Goal: Task Accomplishment & Management: Use online tool/utility

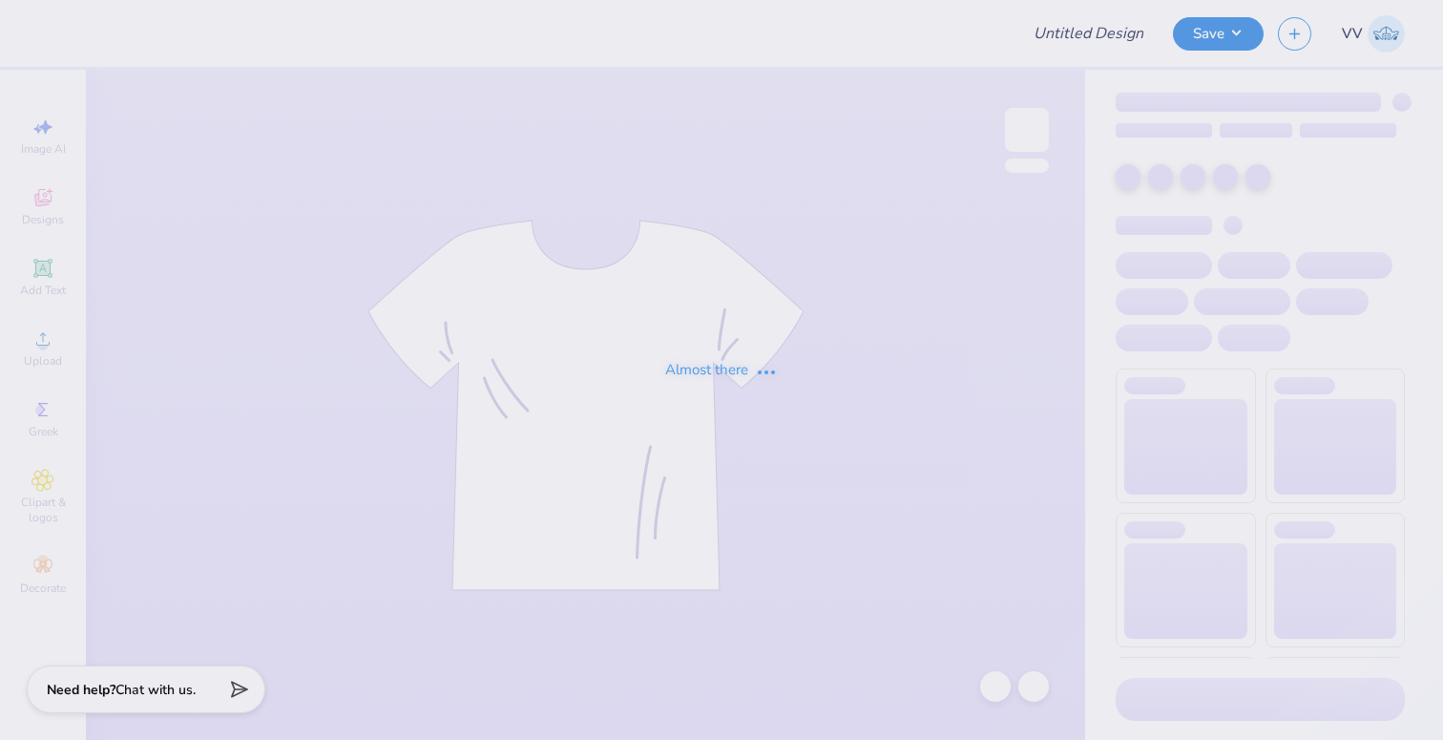
type input "cheetah zip up"
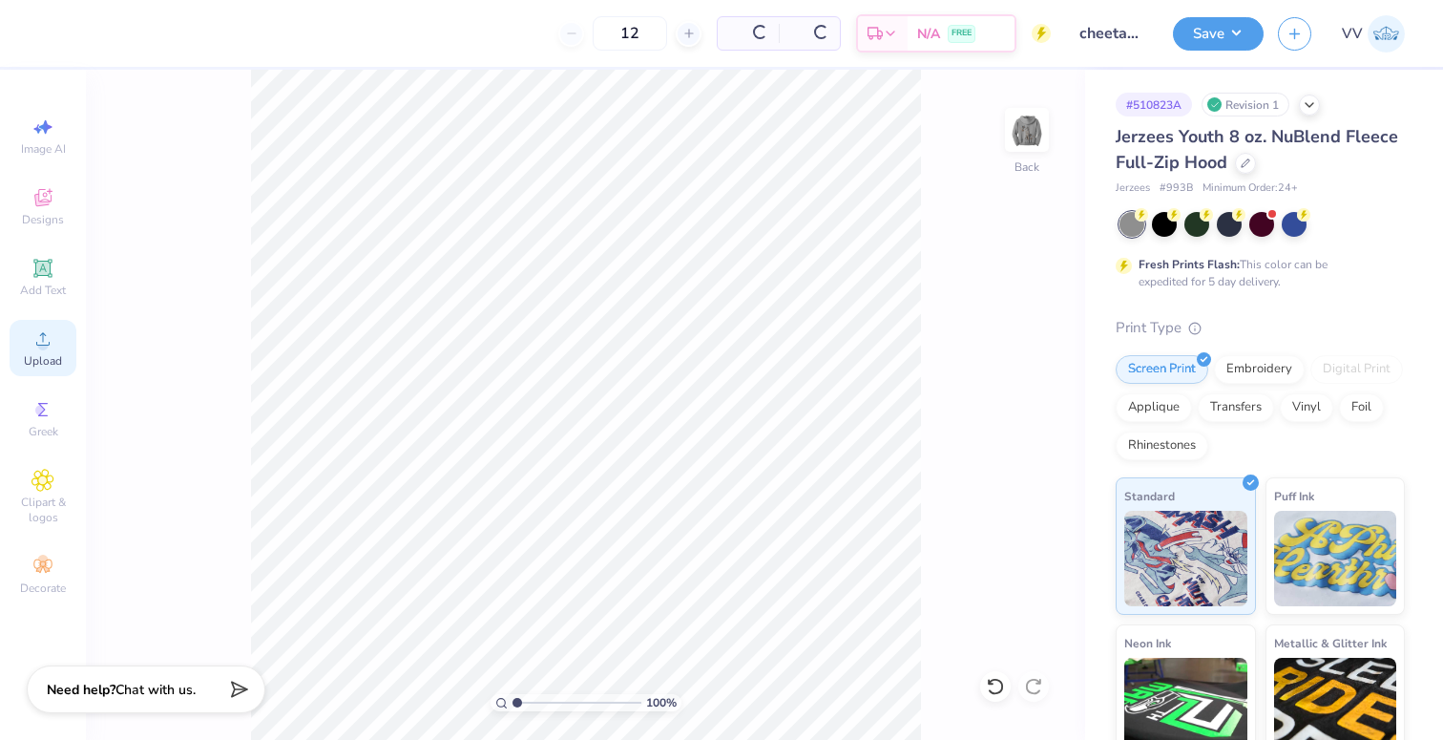
click at [47, 352] on div "Upload" at bounding box center [43, 348] width 67 height 56
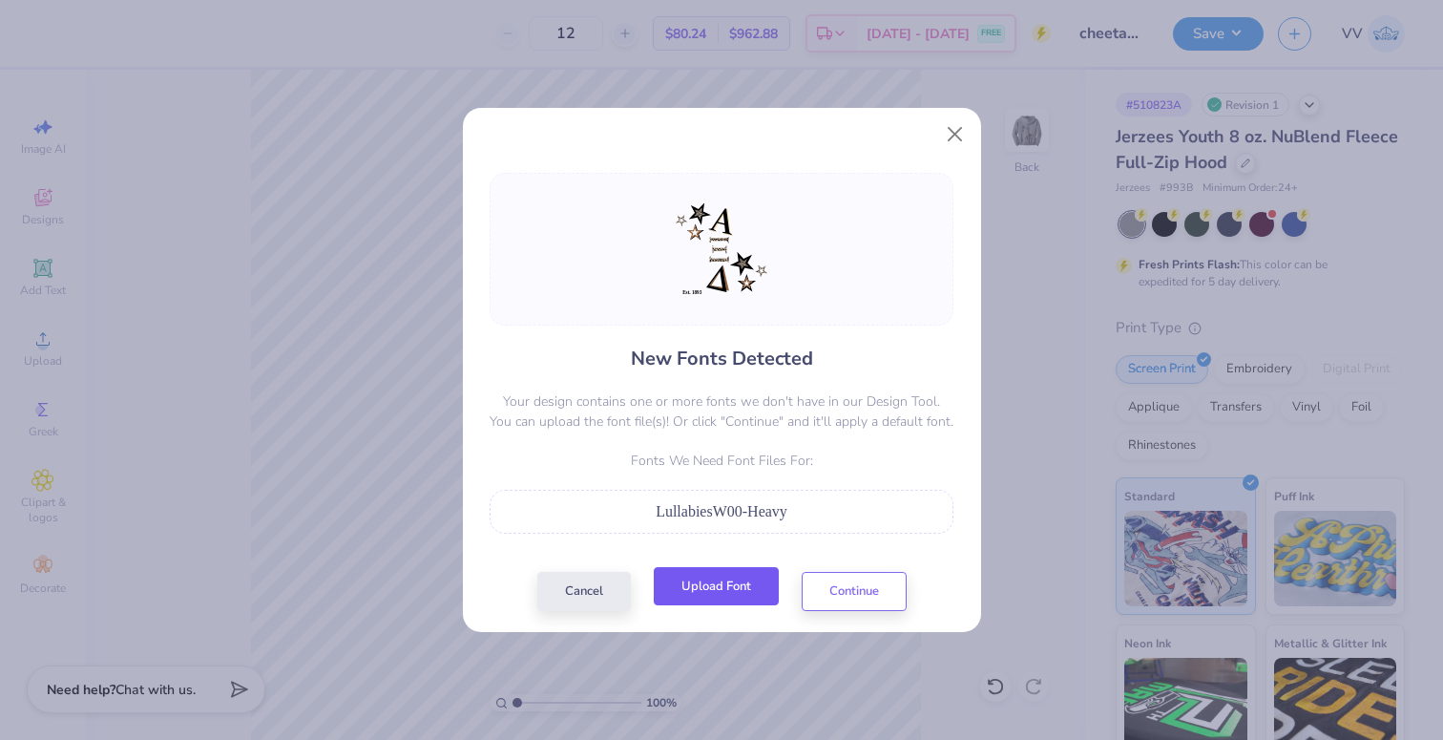
click at [713, 581] on button "Upload Font" at bounding box center [716, 586] width 125 height 39
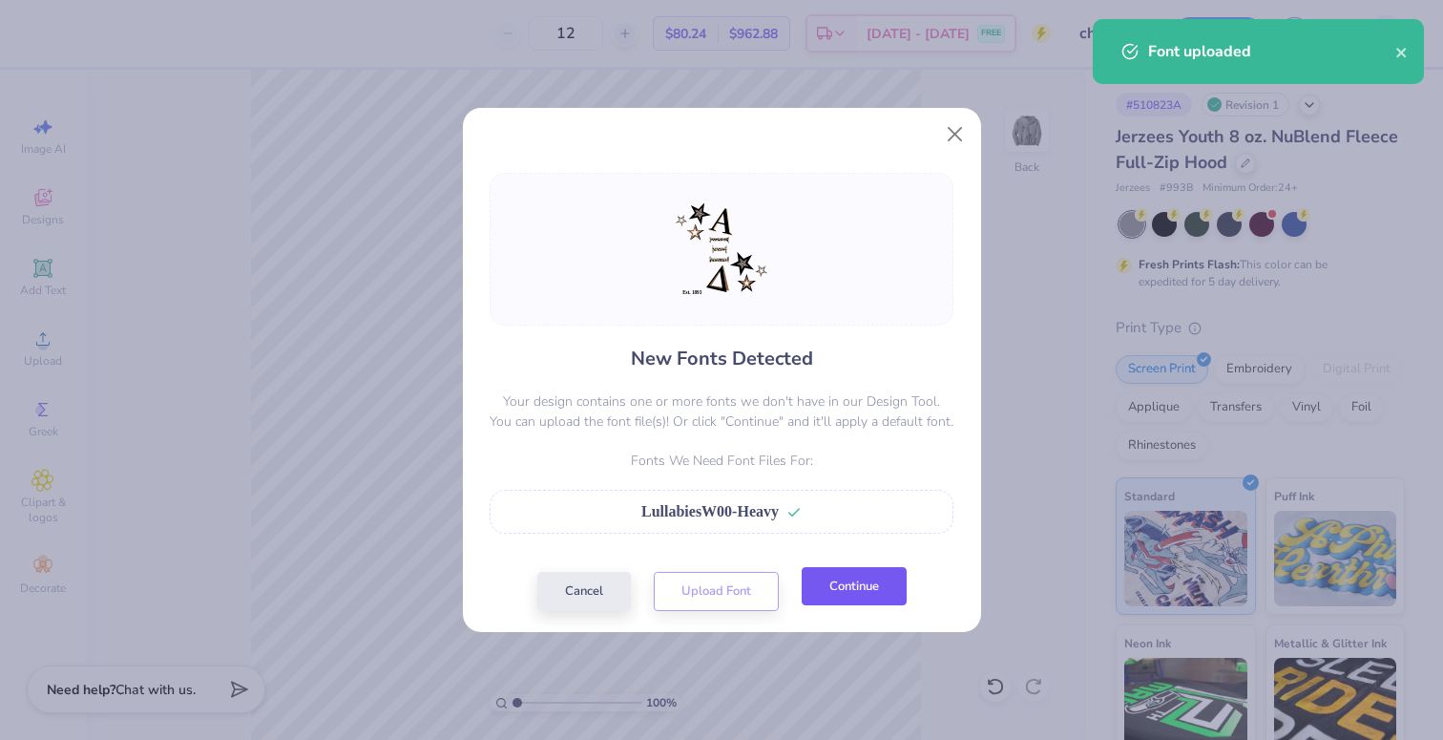
click at [862, 593] on button "Continue" at bounding box center [854, 586] width 105 height 39
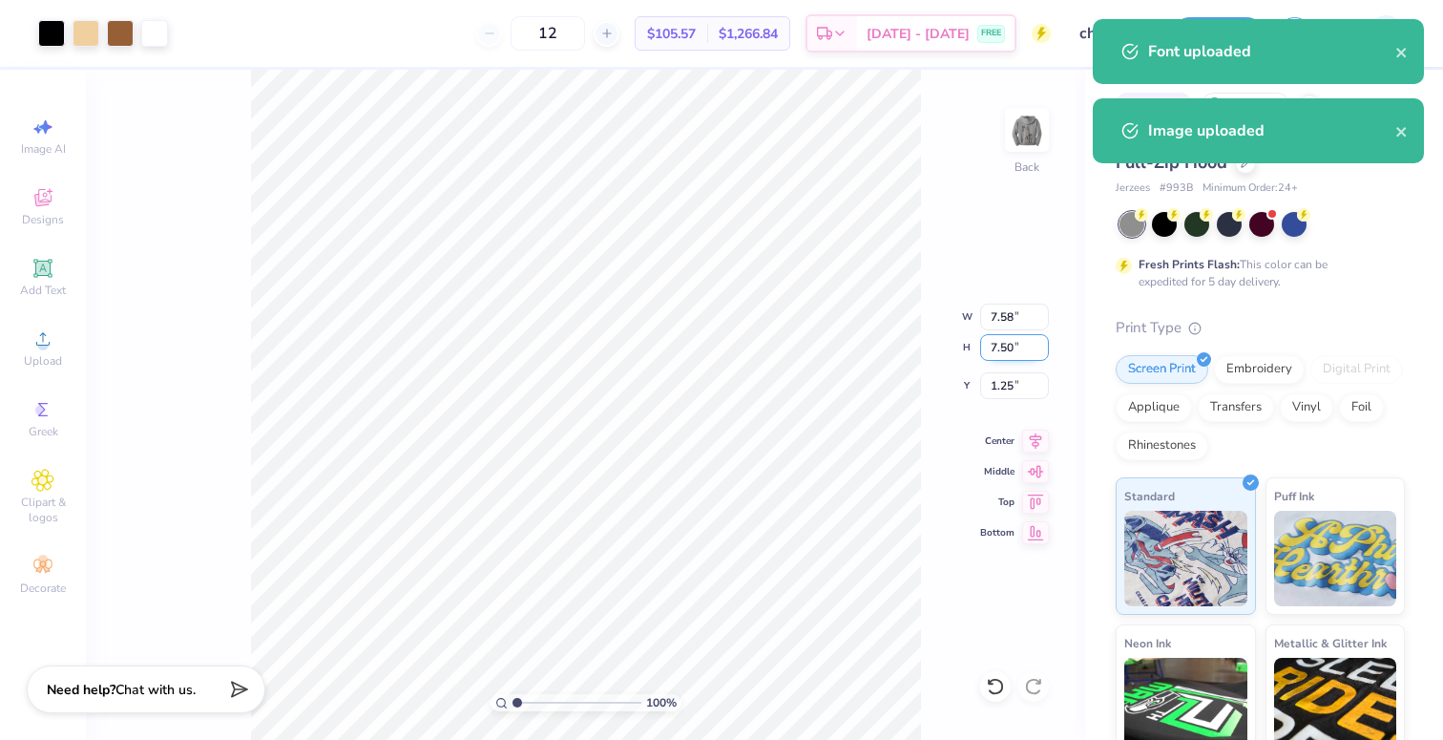
click at [1012, 343] on input "7.50" at bounding box center [1014, 347] width 69 height 27
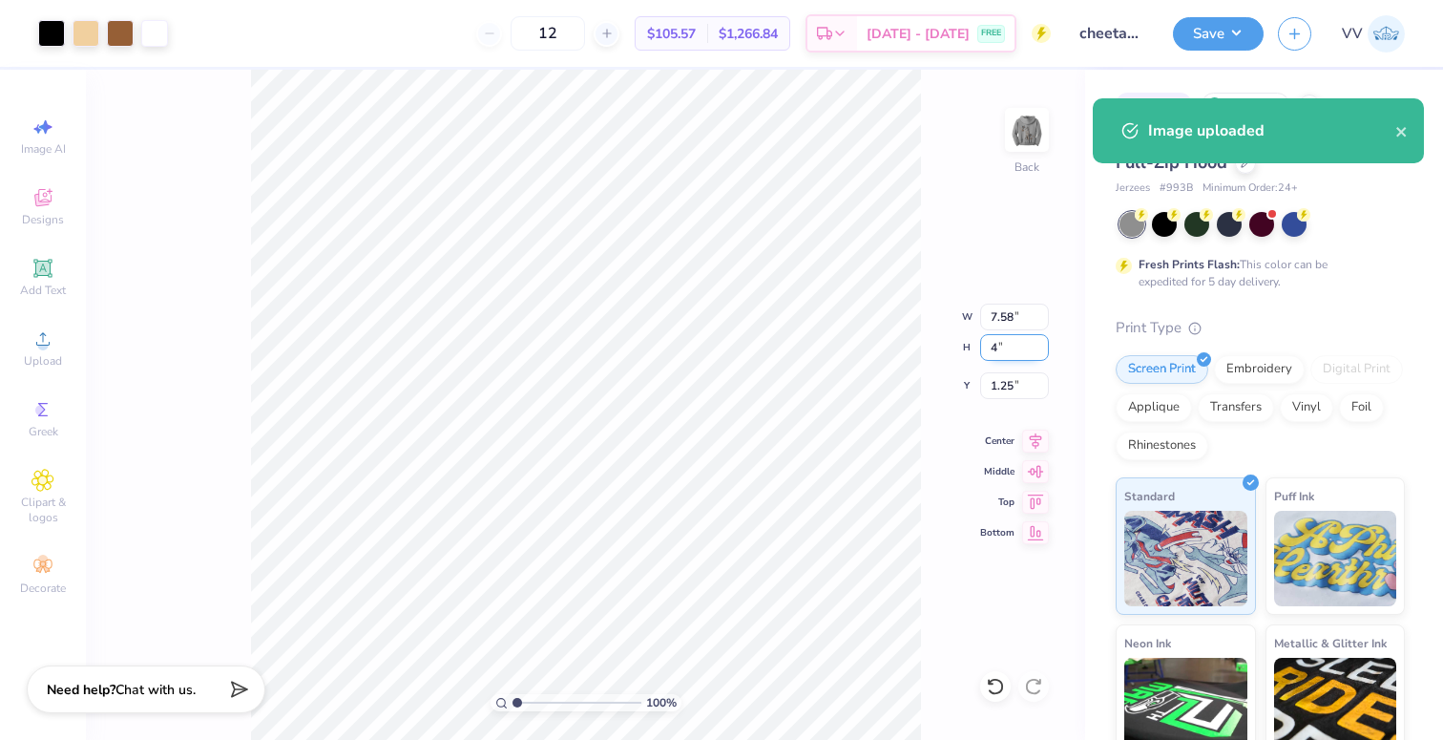
type input "4"
type input "4.04"
type input "4.00"
type input "3.00"
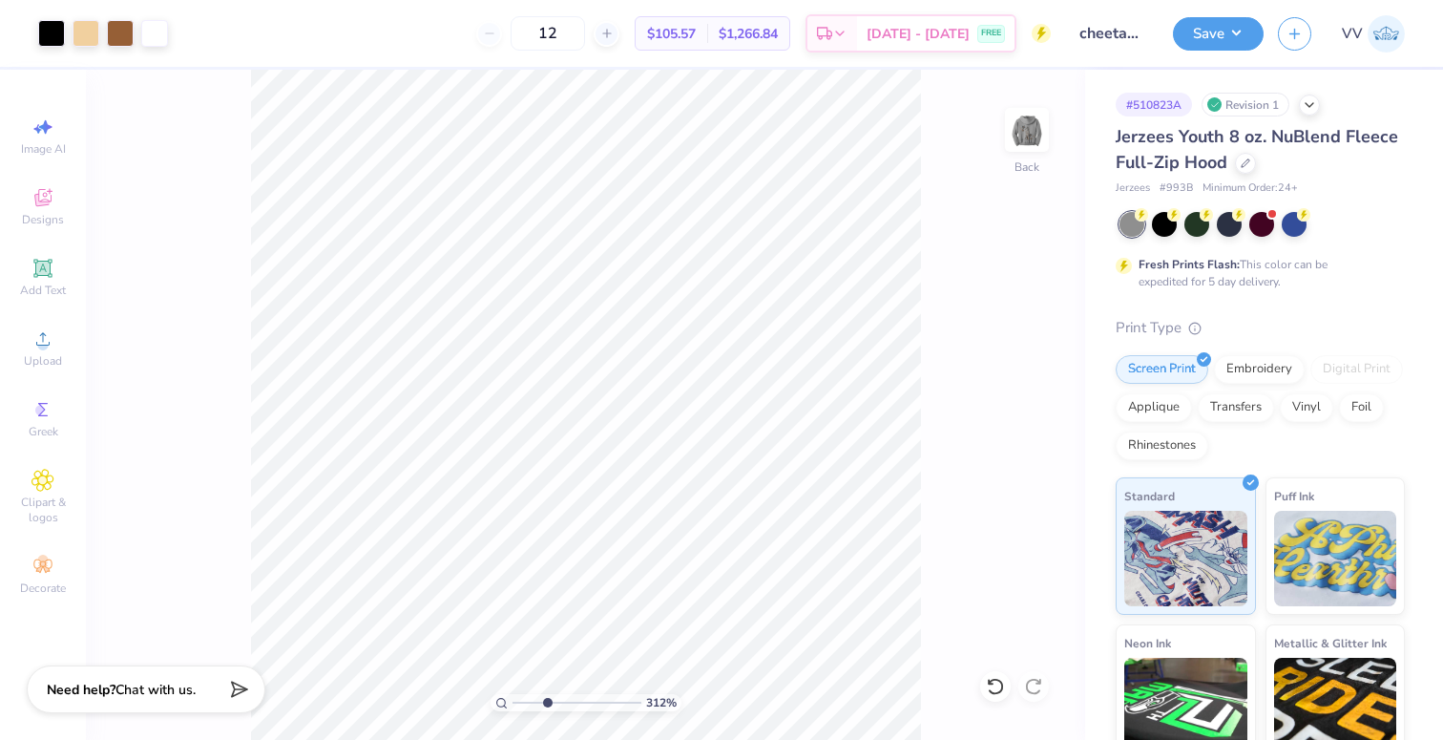
type input "3.35"
drag, startPoint x: 533, startPoint y: 704, endPoint x: 546, endPoint y: 697, distance: 15.4
click at [546, 706] on input "range" at bounding box center [576, 702] width 129 height 17
type input "0.93"
type input "0.16"
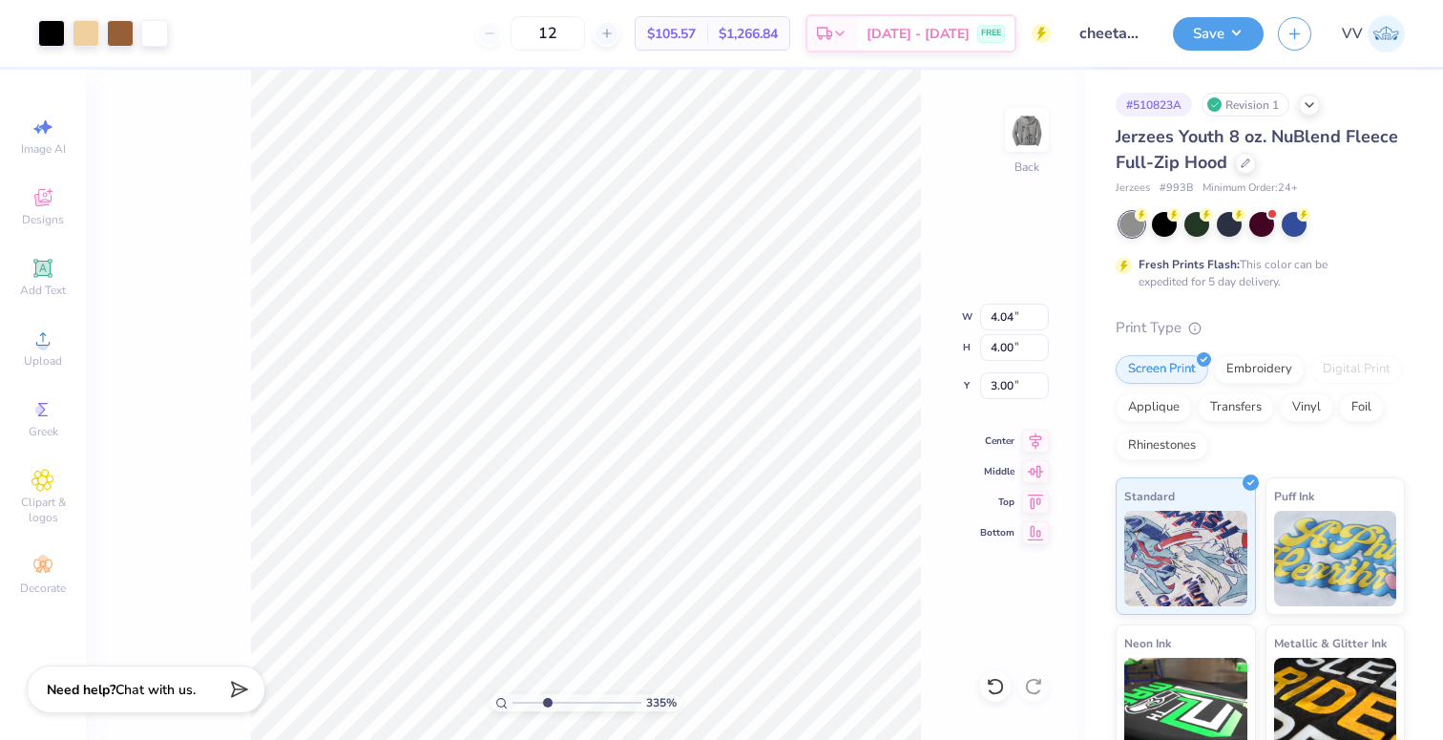
type input "6.84"
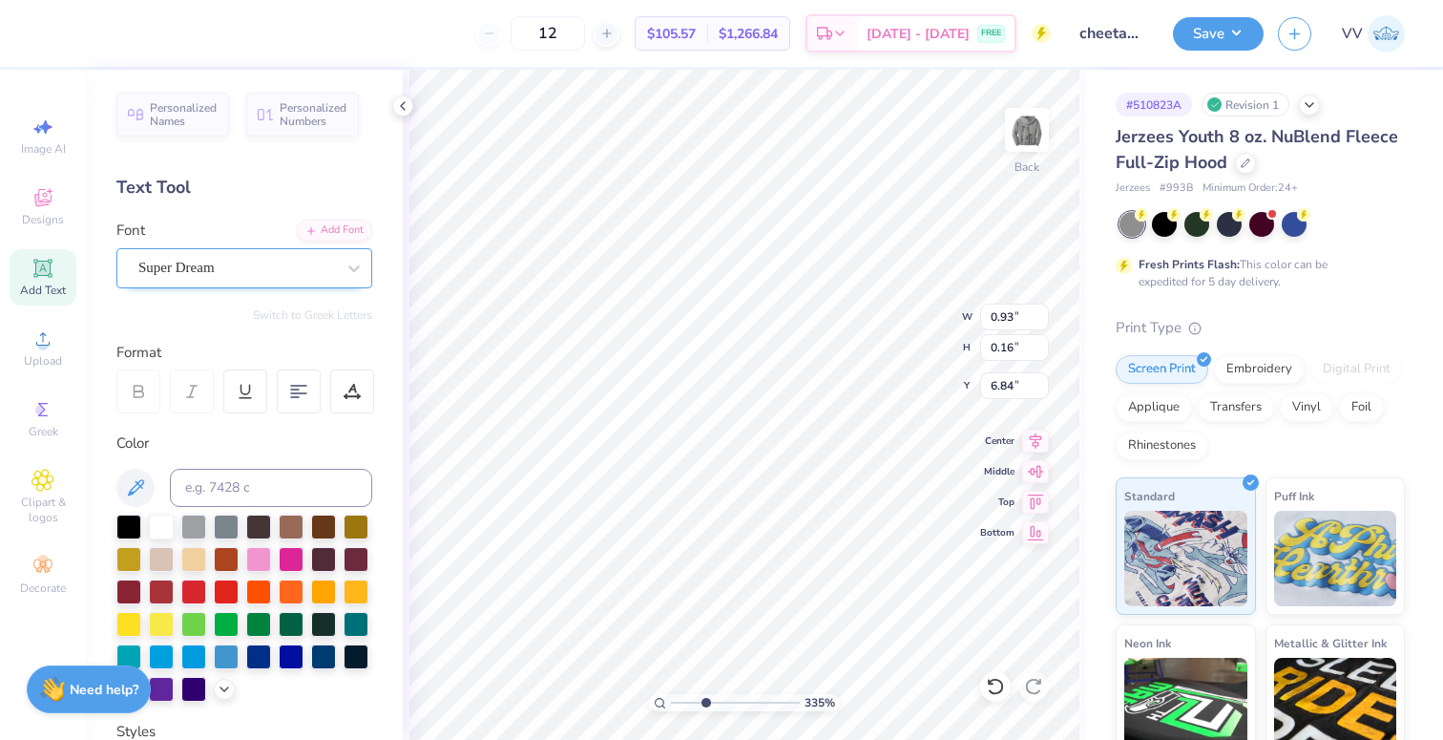
click at [210, 267] on div "Super Dream" at bounding box center [236, 268] width 200 height 30
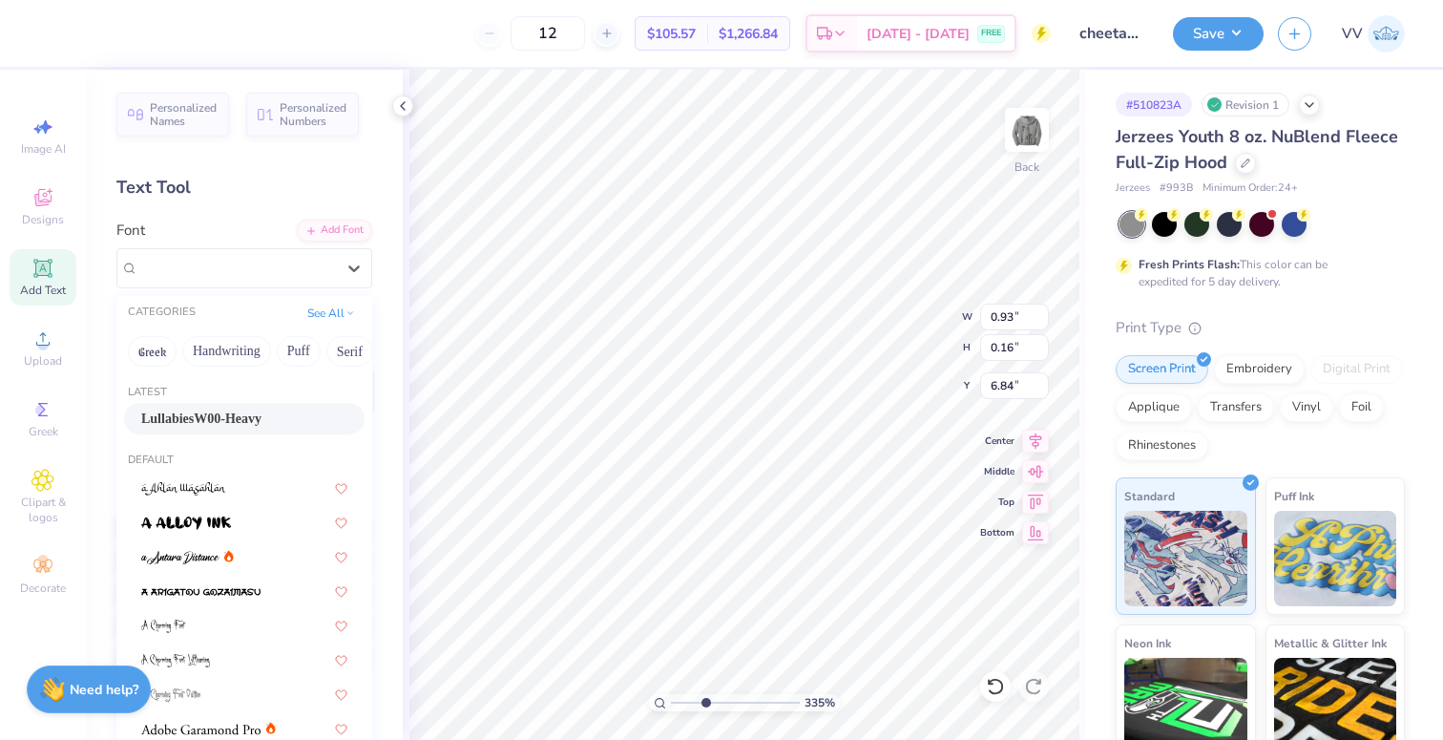
click at [217, 414] on span "LullabiesW00-Heavy" at bounding box center [201, 418] width 120 height 20
type input "0.69"
type input "0.18"
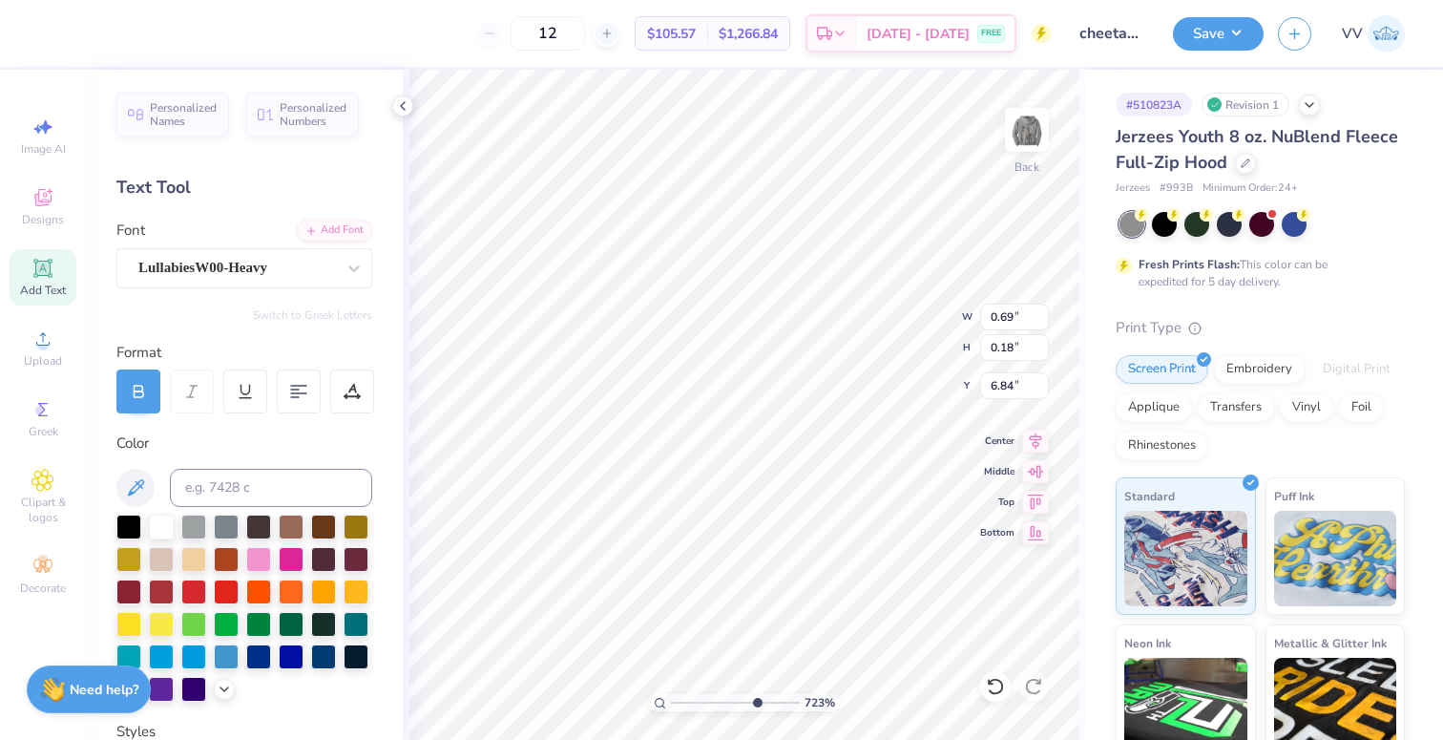
type input "7.22"
drag, startPoint x: 729, startPoint y: 702, endPoint x: 752, endPoint y: 697, distance: 23.6
click at [754, 703] on input "range" at bounding box center [735, 702] width 129 height 17
type input "0.79"
type input "0.21"
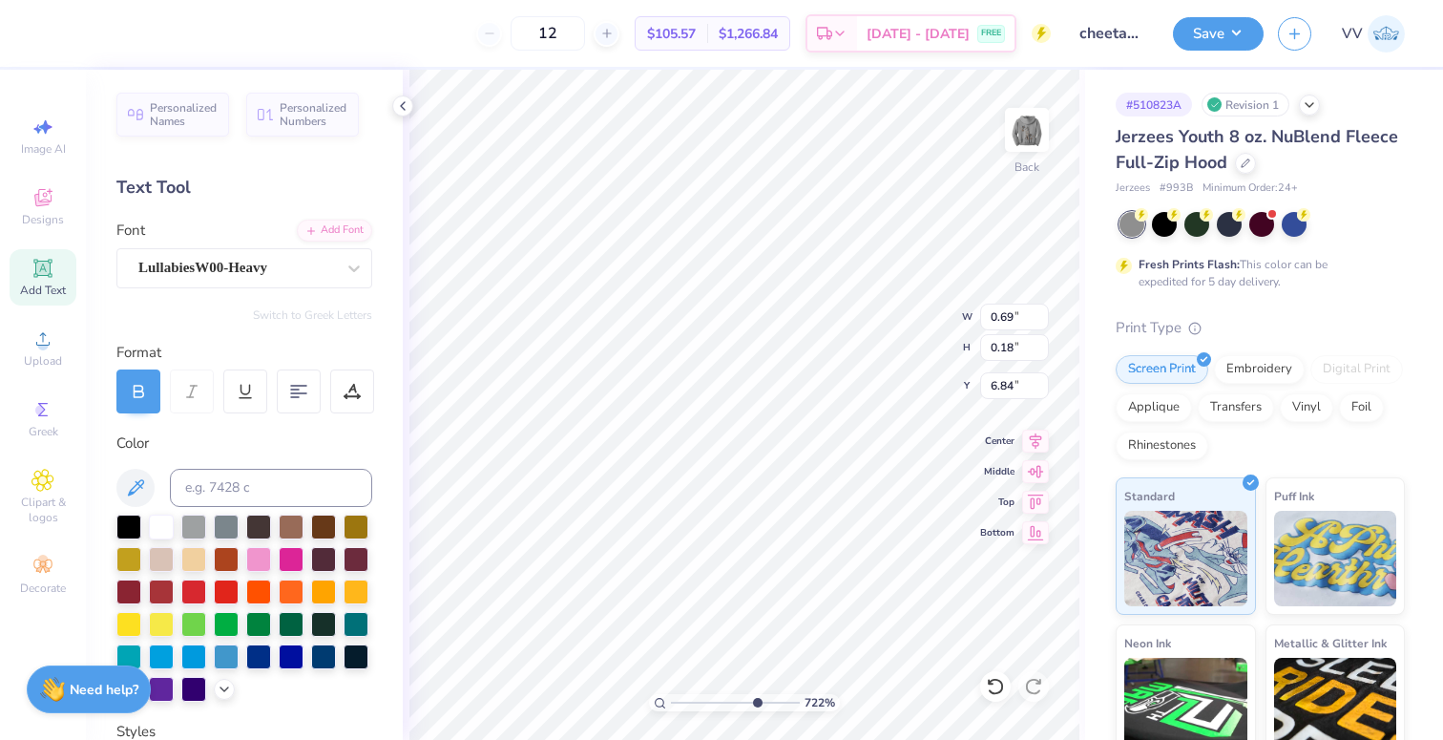
type input "6.81"
type input "0.69"
type input "0.18"
type input "6.84"
type input "0.78"
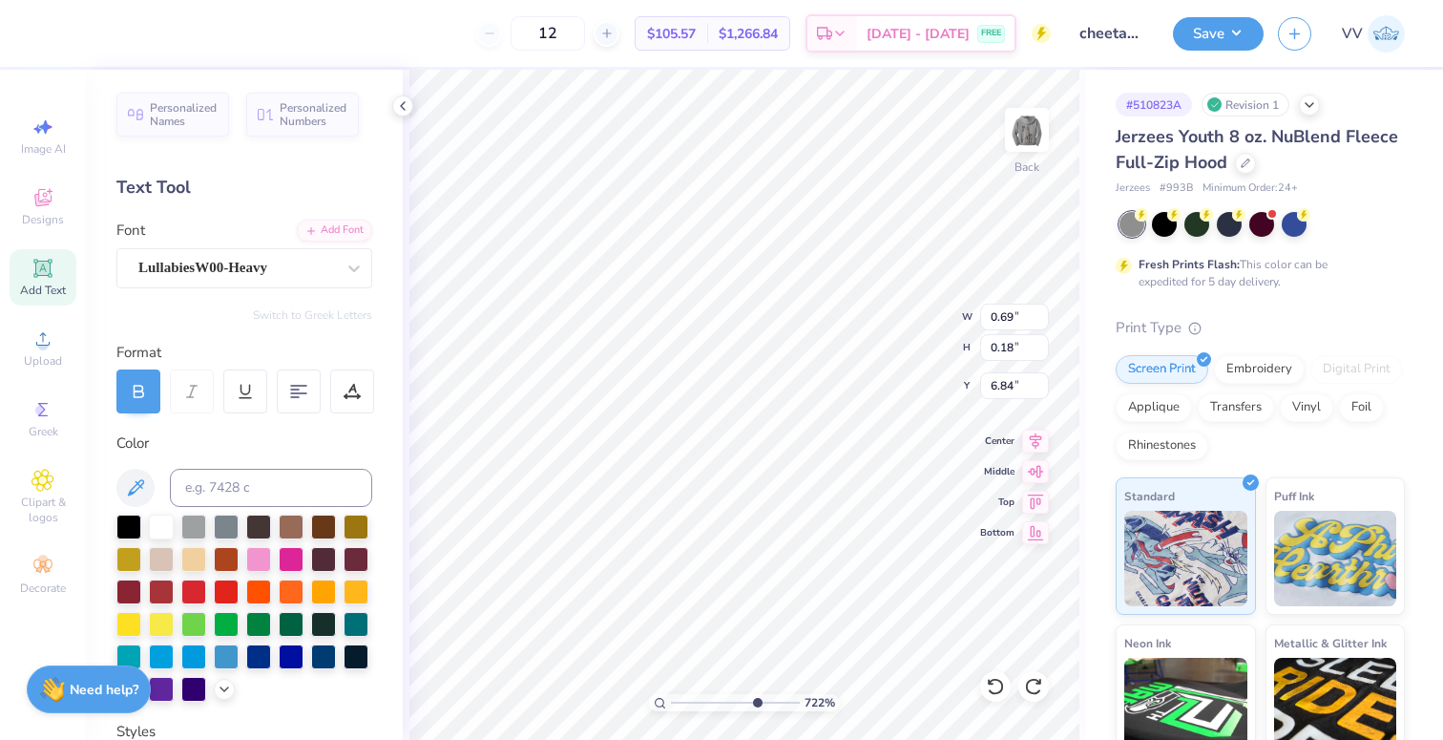
type input "0.21"
type input "6.82"
type input "2.92"
drag, startPoint x: 749, startPoint y: 701, endPoint x: 698, endPoint y: 705, distance: 51.7
click at [700, 705] on input "range" at bounding box center [735, 702] width 129 height 17
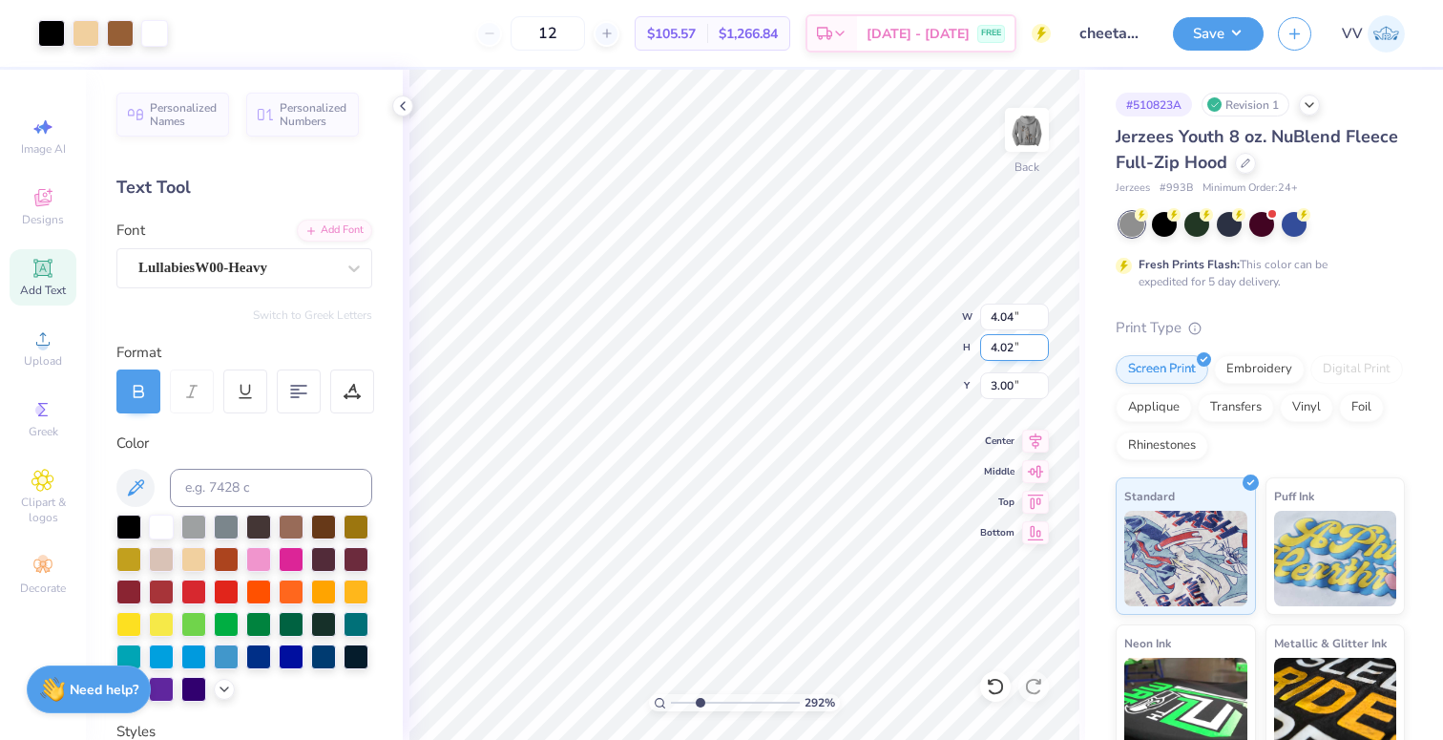
click at [1006, 348] on input "4.02" at bounding box center [1014, 347] width 69 height 27
type input "4"
type input "4.02"
type input "4.00"
type input "3.00"
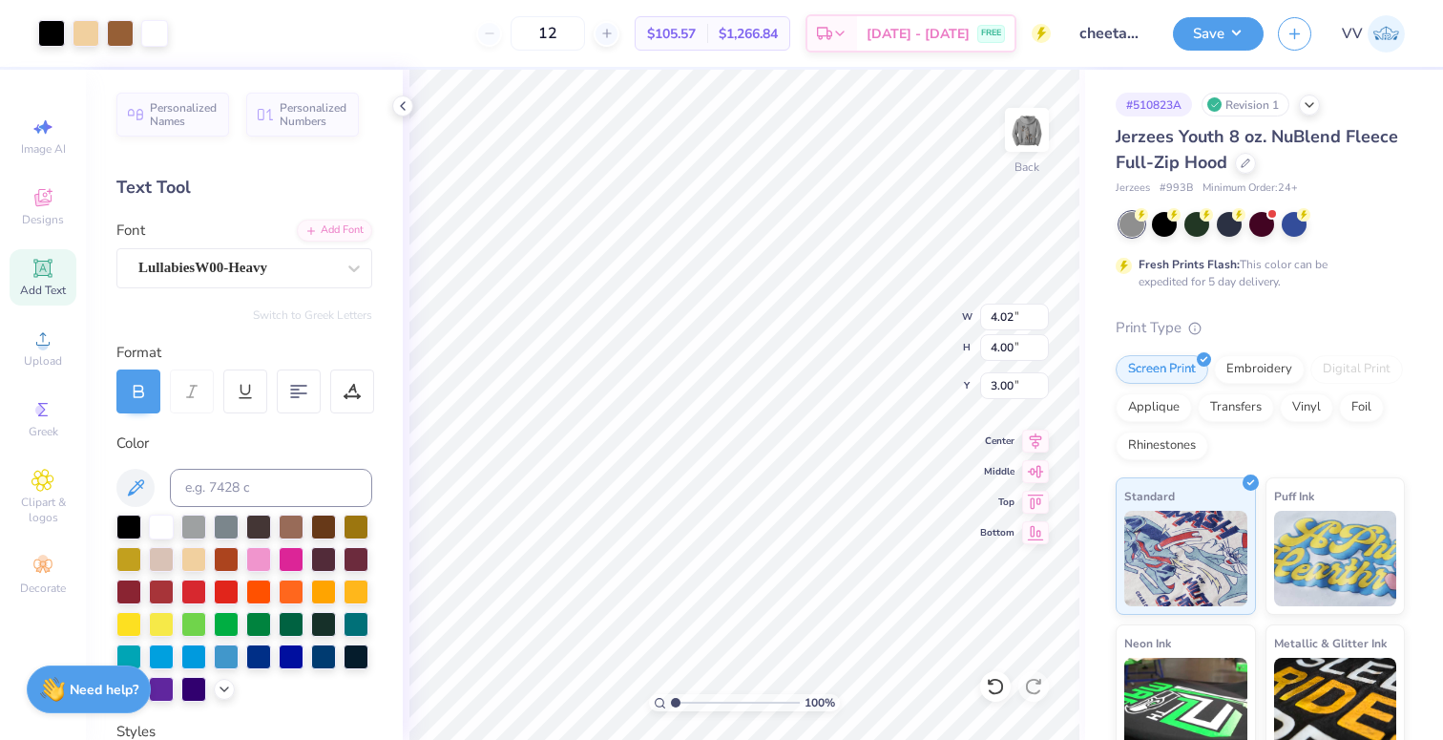
type input "1"
click at [599, 701] on div "100 %" at bounding box center [744, 405] width 670 height 670
click at [1021, 138] on img at bounding box center [1027, 130] width 76 height 76
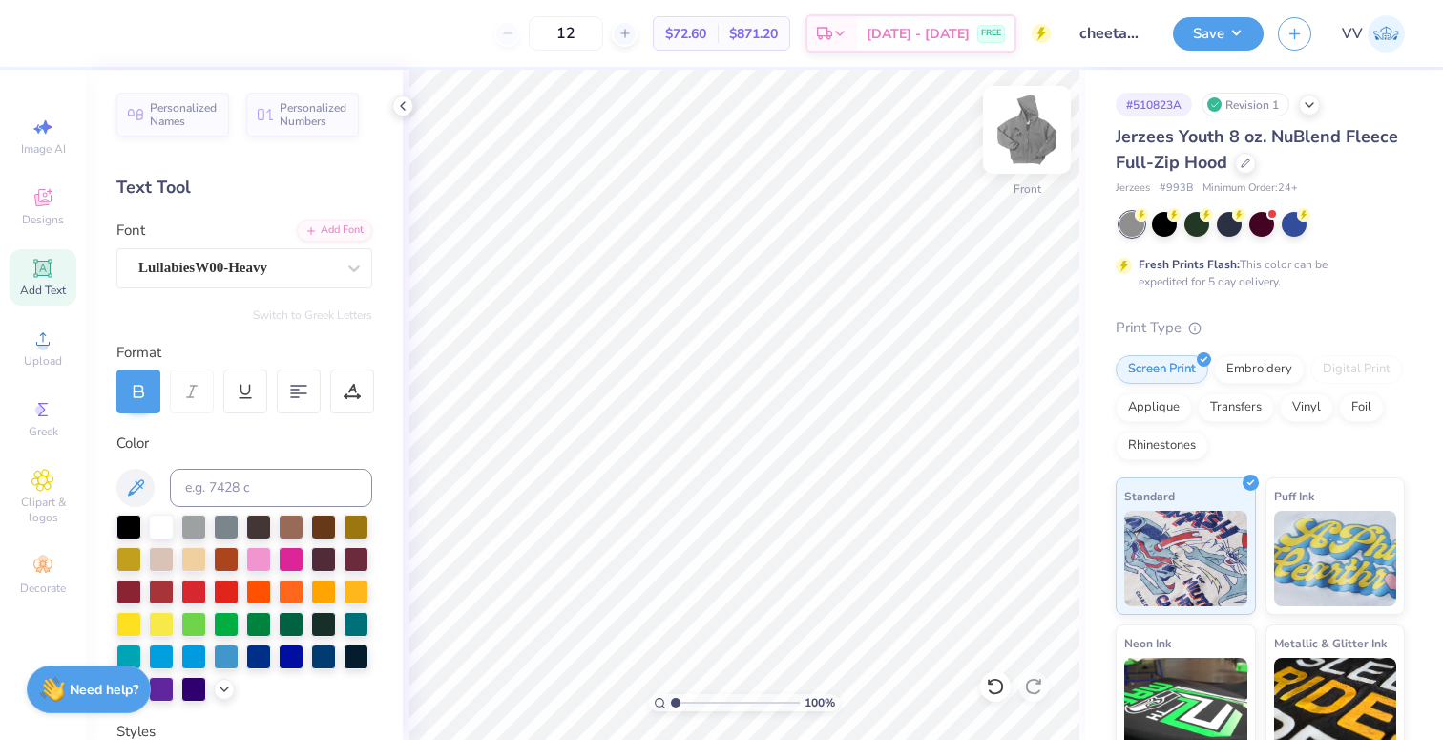
click at [1039, 143] on img at bounding box center [1027, 130] width 76 height 76
click at [1026, 138] on img at bounding box center [1027, 130] width 76 height 76
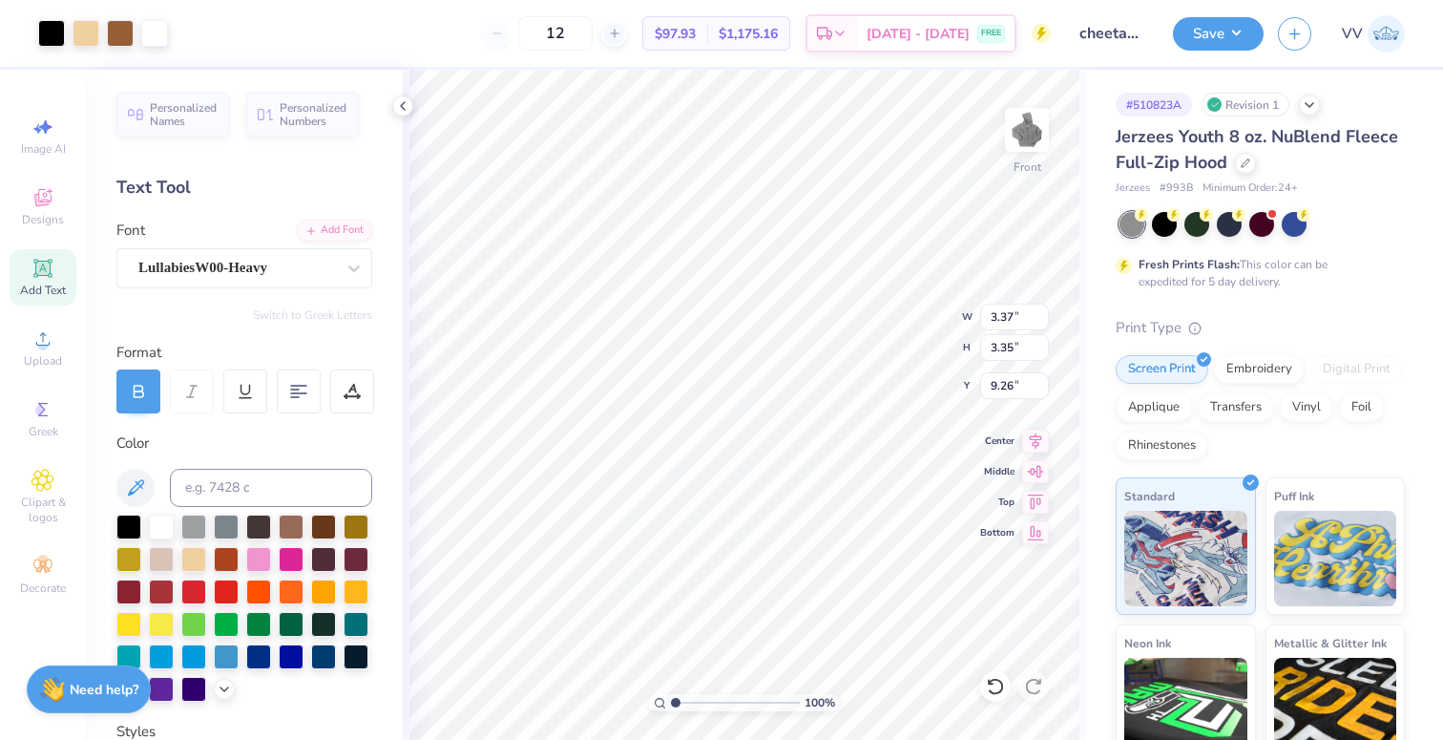
type input "9.15"
click at [1007, 350] on input "3.35" at bounding box center [1014, 347] width 69 height 27
type input "12"
type input "12.05"
type input "12.00"
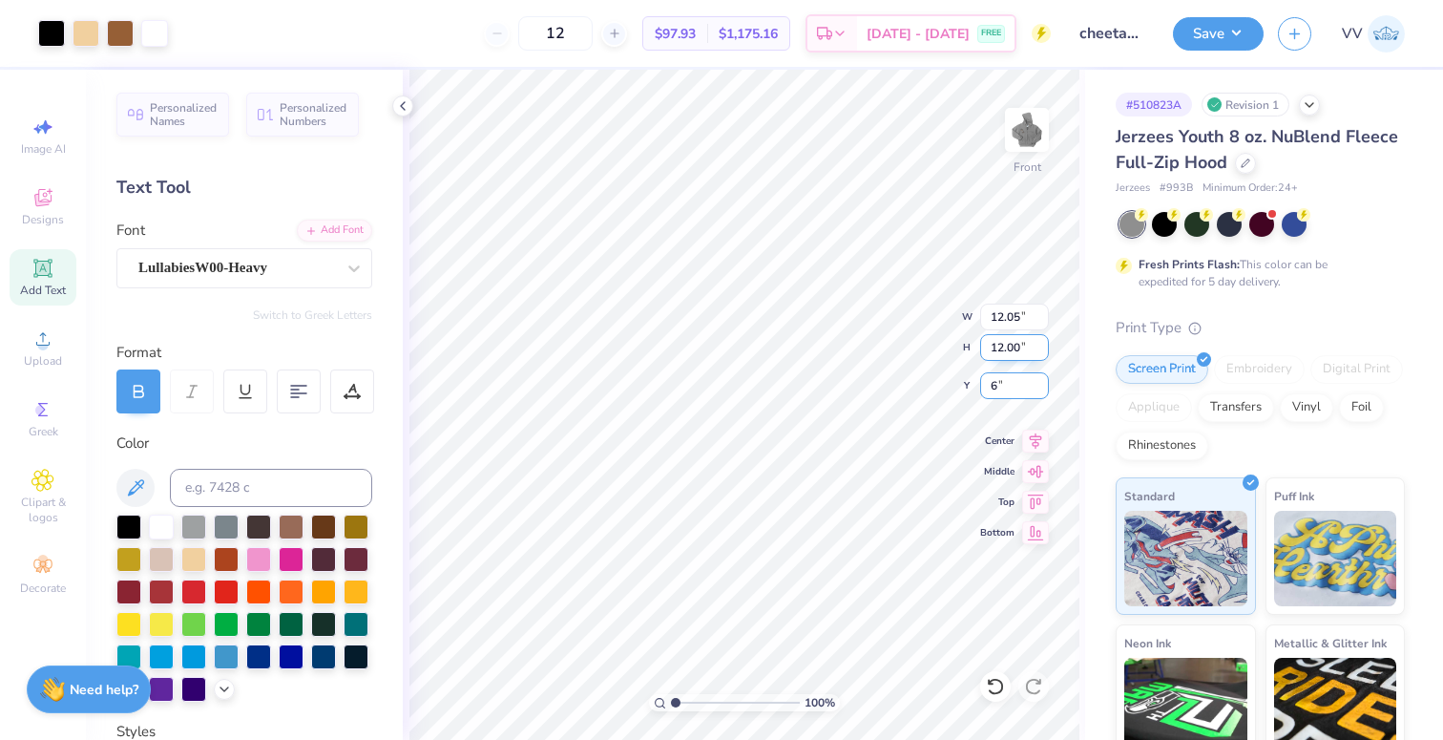
type input "6"
click at [1222, 36] on button "Save" at bounding box center [1218, 30] width 91 height 33
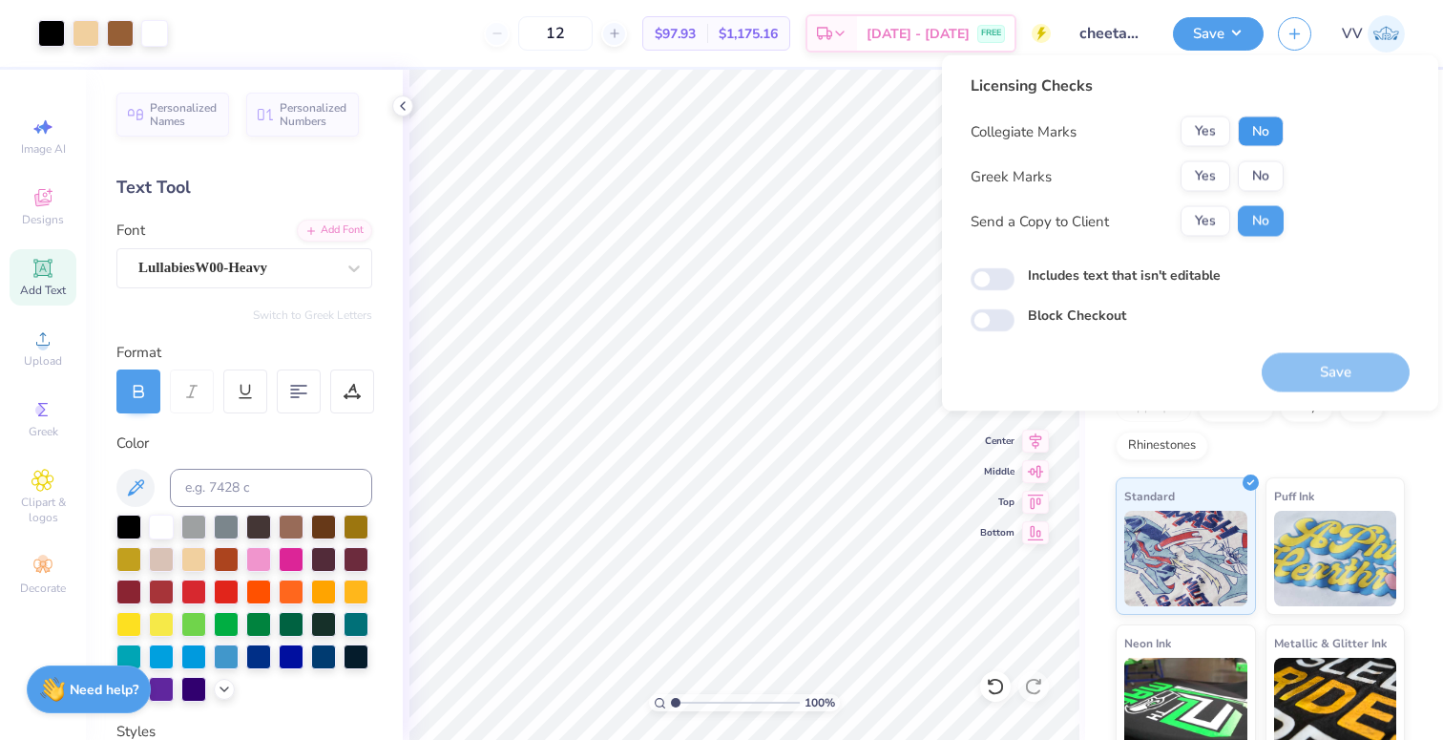
click at [1247, 135] on button "No" at bounding box center [1261, 131] width 46 height 31
click at [1208, 173] on button "Yes" at bounding box center [1206, 176] width 50 height 31
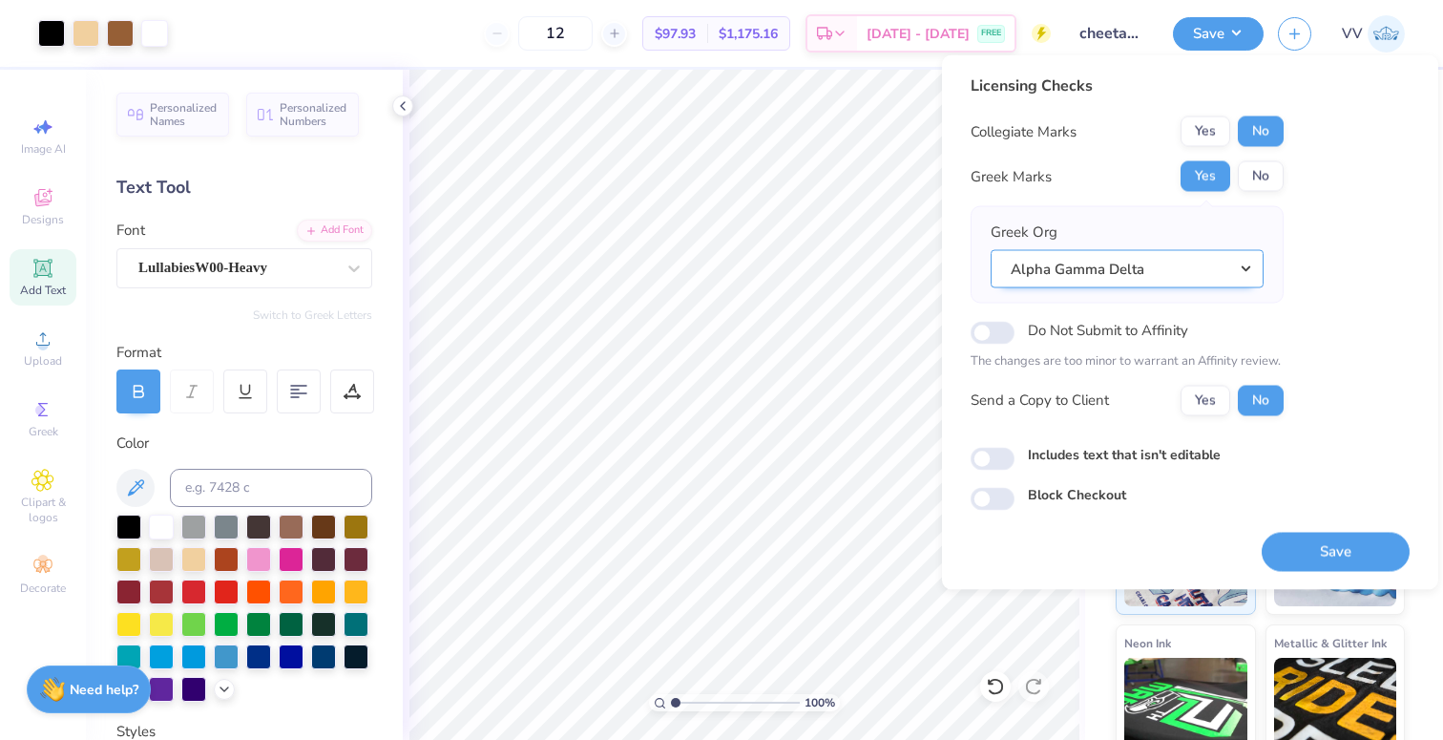
click at [1150, 271] on button "Alpha Gamma Delta" at bounding box center [1127, 268] width 273 height 39
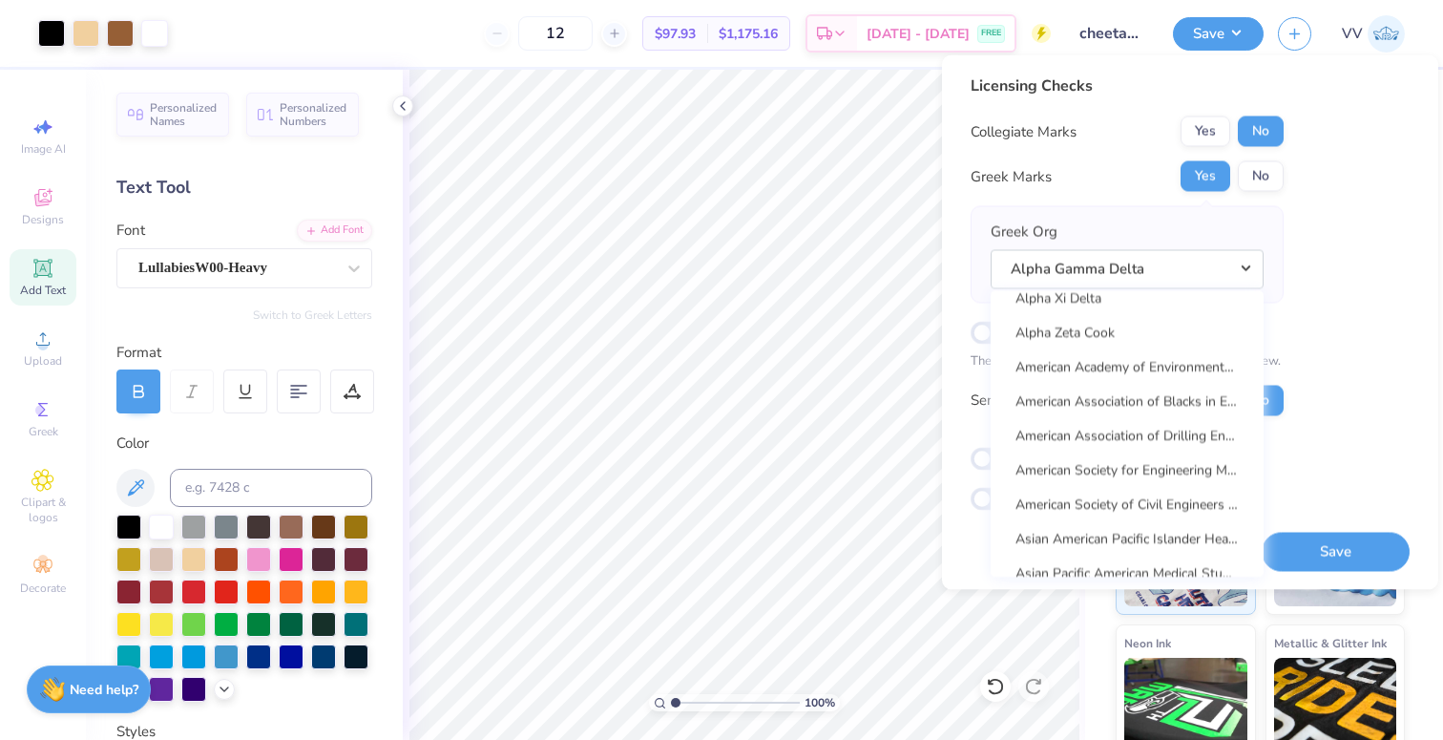
scroll to position [1807, 0]
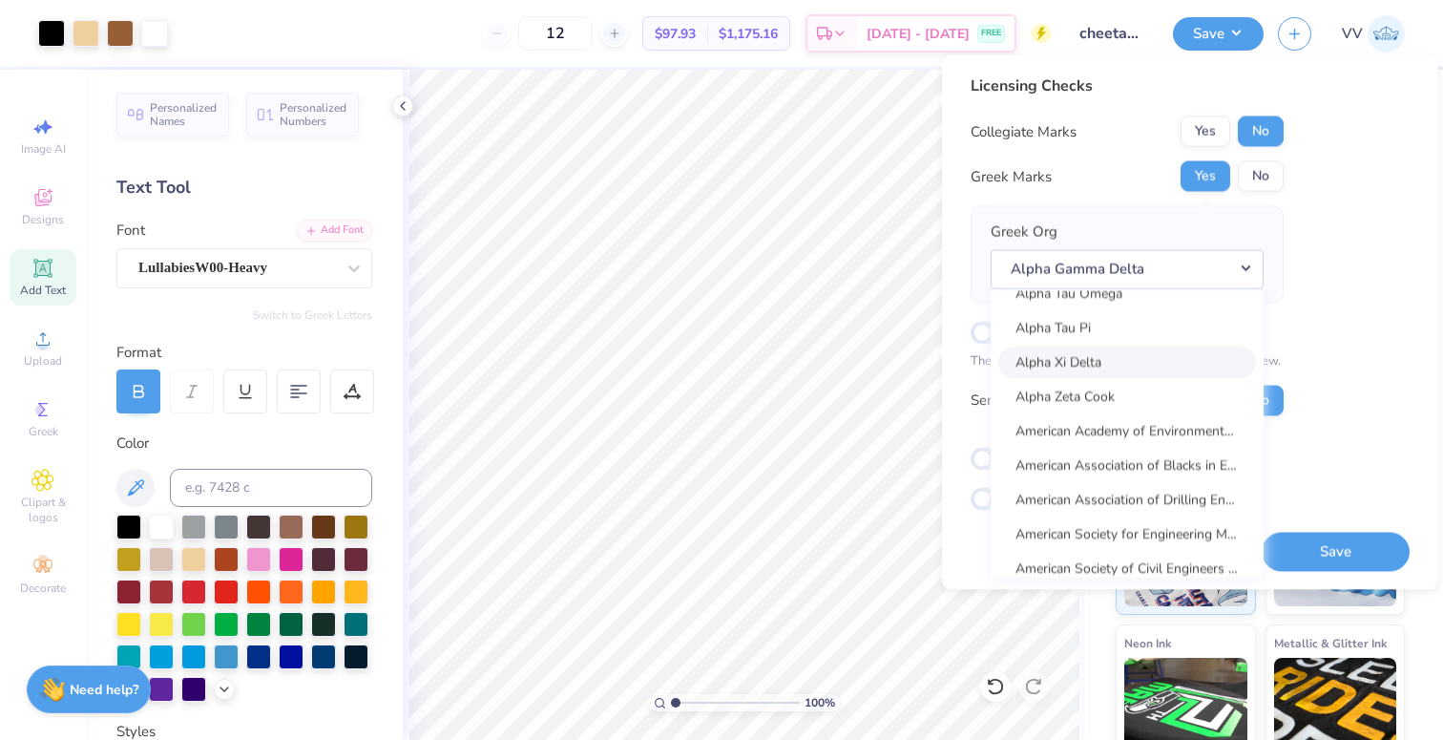
click at [1150, 358] on link "Alpha Xi Delta" at bounding box center [1127, 361] width 258 height 31
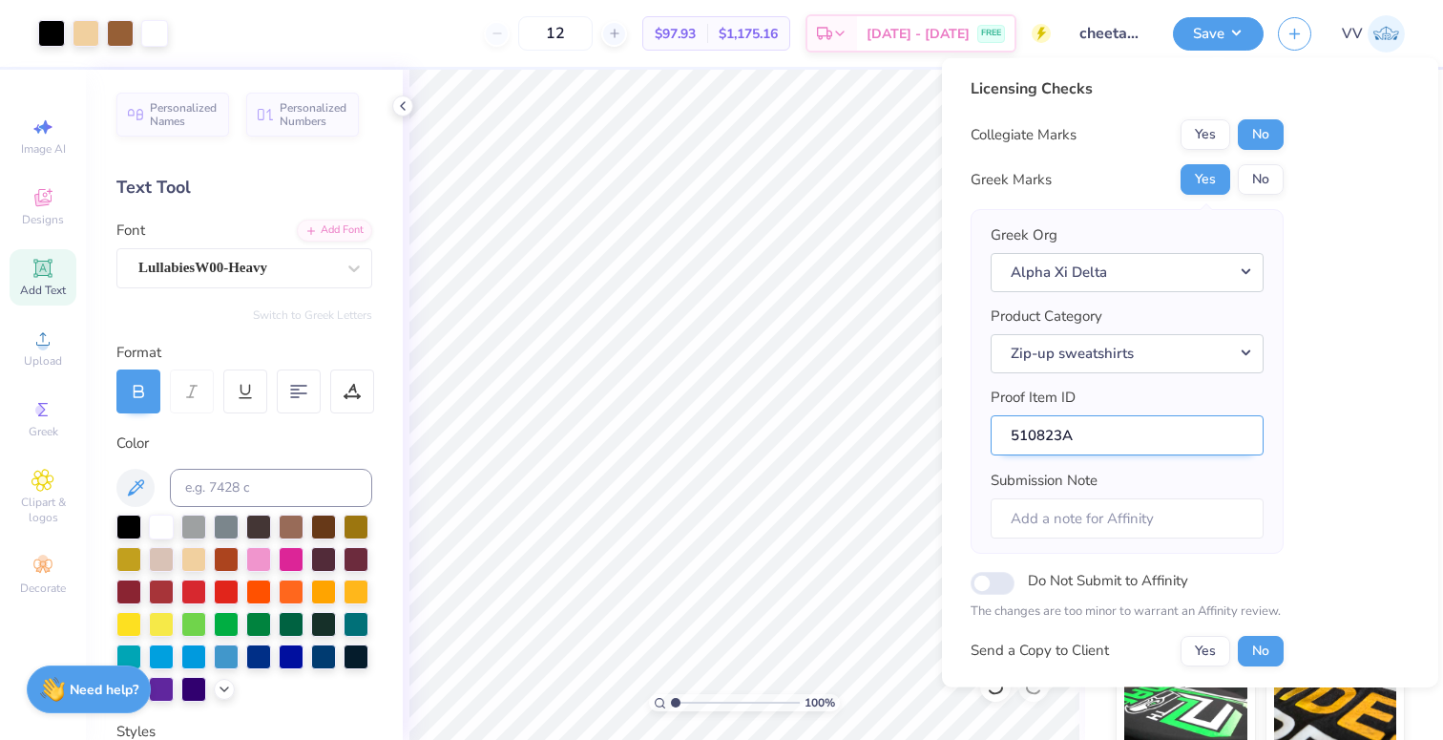
scroll to position [153, 0]
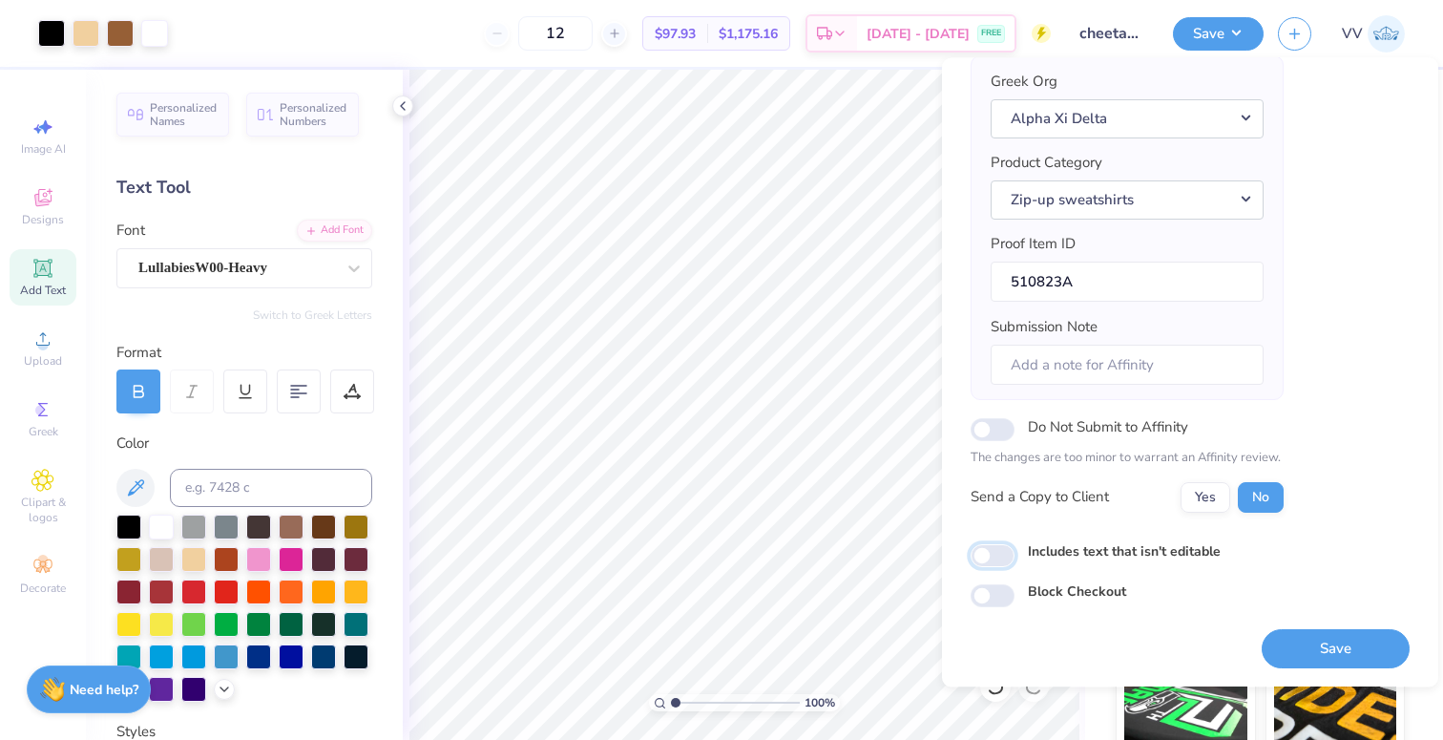
click at [993, 551] on input "Includes text that isn't editable" at bounding box center [993, 555] width 44 height 23
checkbox input "true"
click at [1316, 646] on button "Save" at bounding box center [1336, 648] width 148 height 39
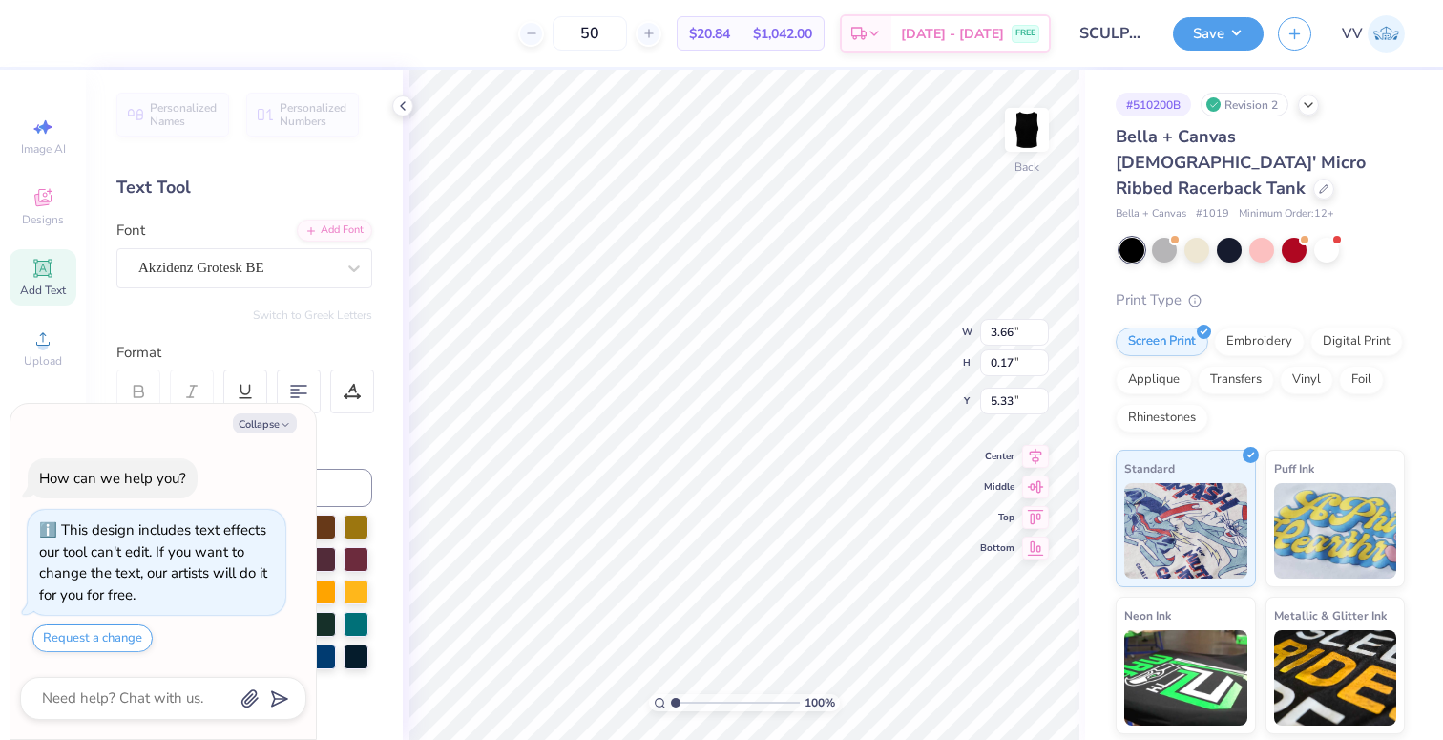
click at [281, 428] on icon "button" at bounding box center [285, 424] width 11 height 11
type textarea "x"
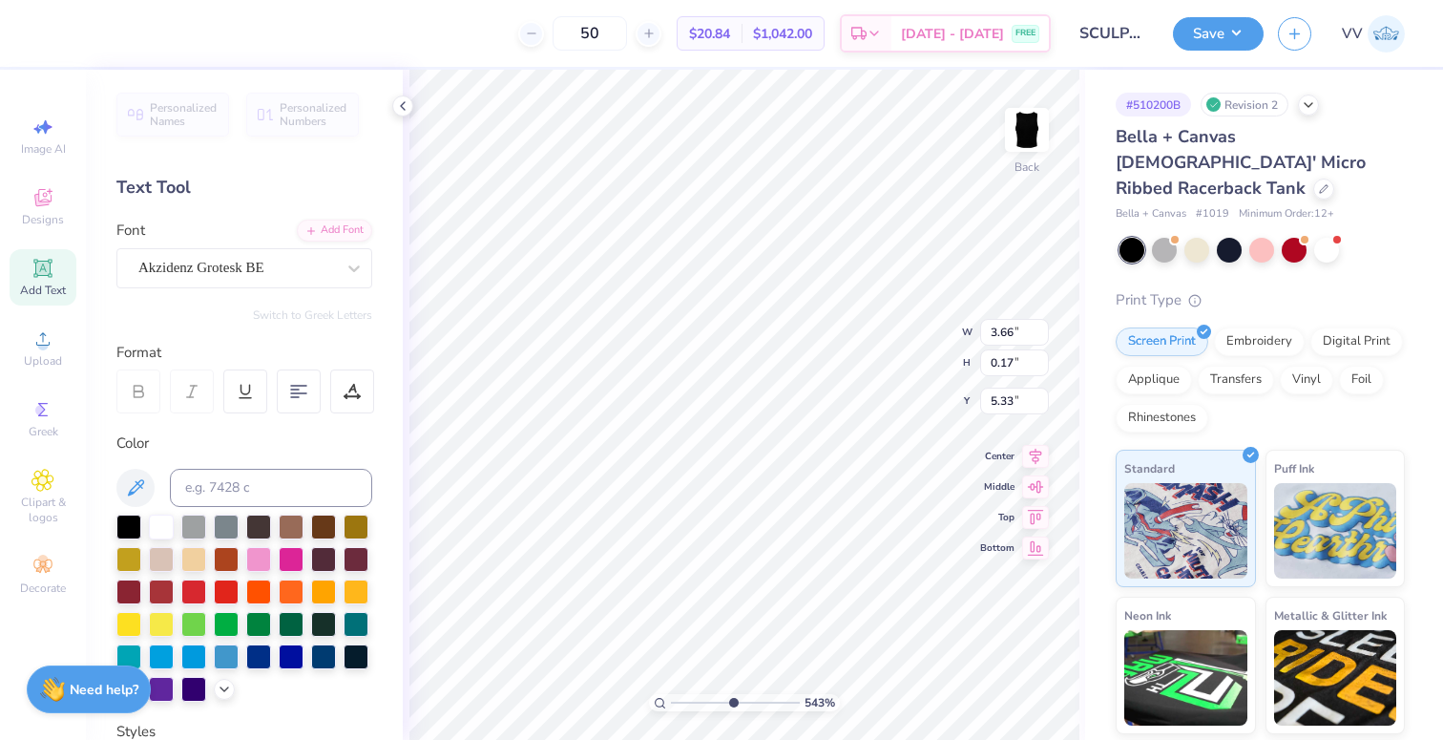
drag, startPoint x: 699, startPoint y: 702, endPoint x: 732, endPoint y: 703, distance: 33.4
type input "5.43"
click at [732, 703] on input "range" at bounding box center [735, 702] width 129 height 17
click at [320, 224] on div "Add Font" at bounding box center [334, 229] width 75 height 22
click at [333, 227] on div "Add Font" at bounding box center [334, 229] width 75 height 22
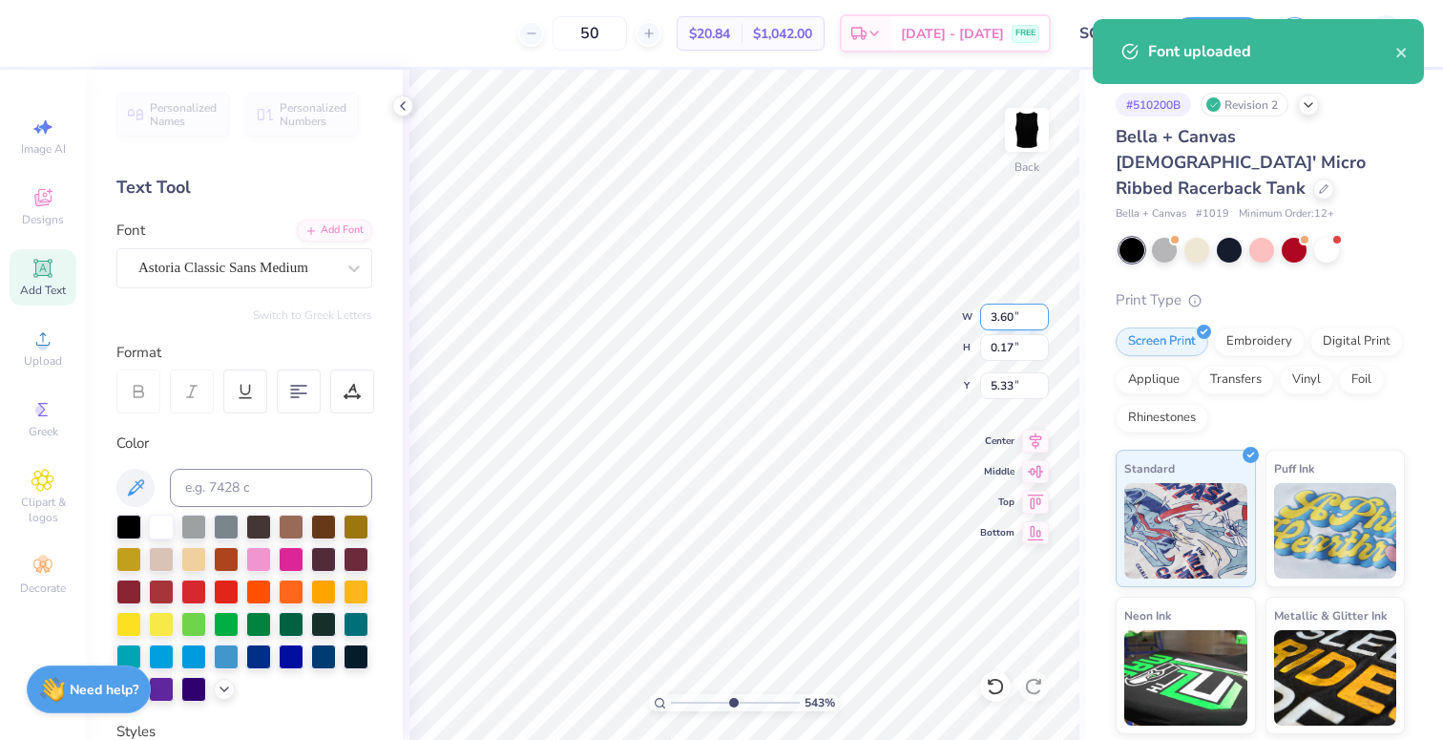
click at [1031, 317] on input "3.60" at bounding box center [1014, 316] width 69 height 27
type input "3.66"
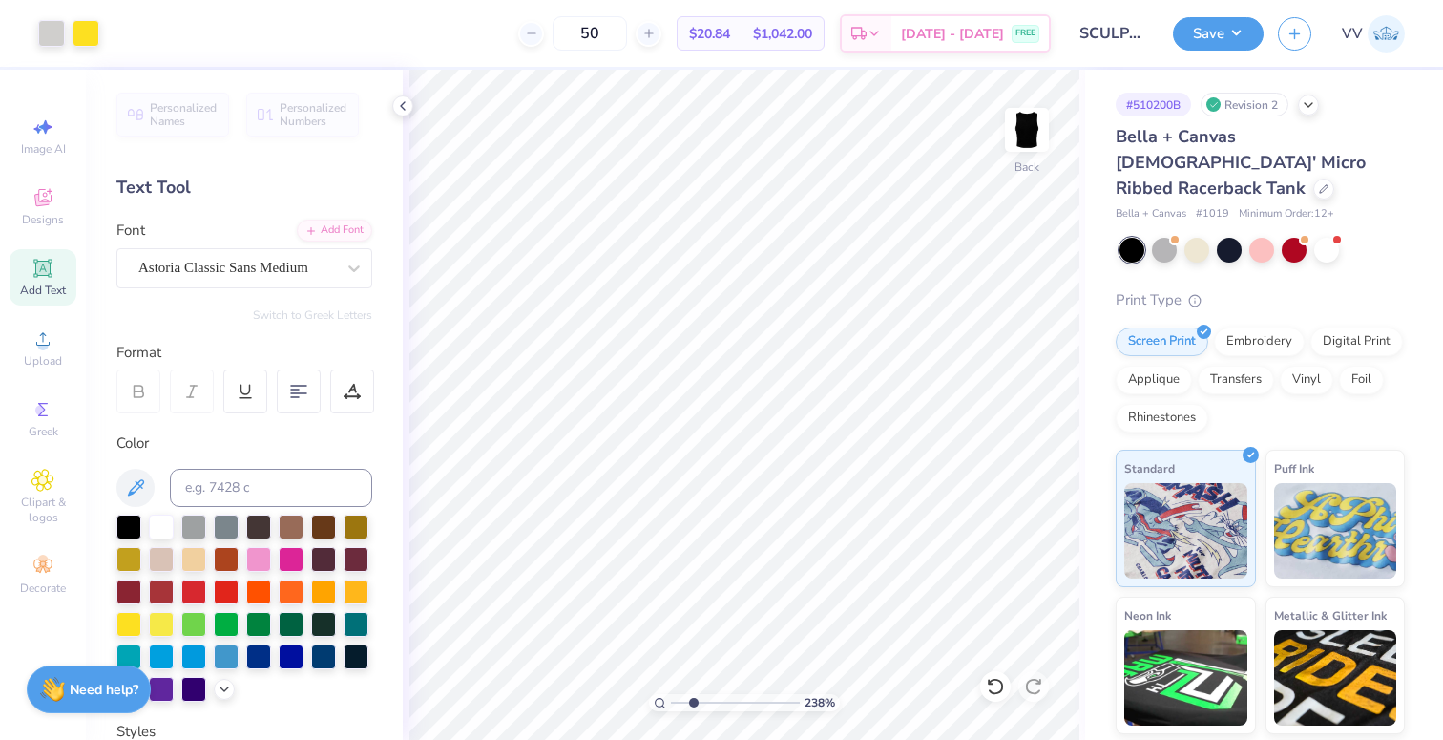
drag, startPoint x: 732, startPoint y: 703, endPoint x: 700, endPoint y: 694, distance: 33.8
type input "2.36"
click at [692, 710] on input "range" at bounding box center [735, 702] width 129 height 17
click at [1012, 359] on input "0.17" at bounding box center [1014, 347] width 69 height 27
type input ".2"
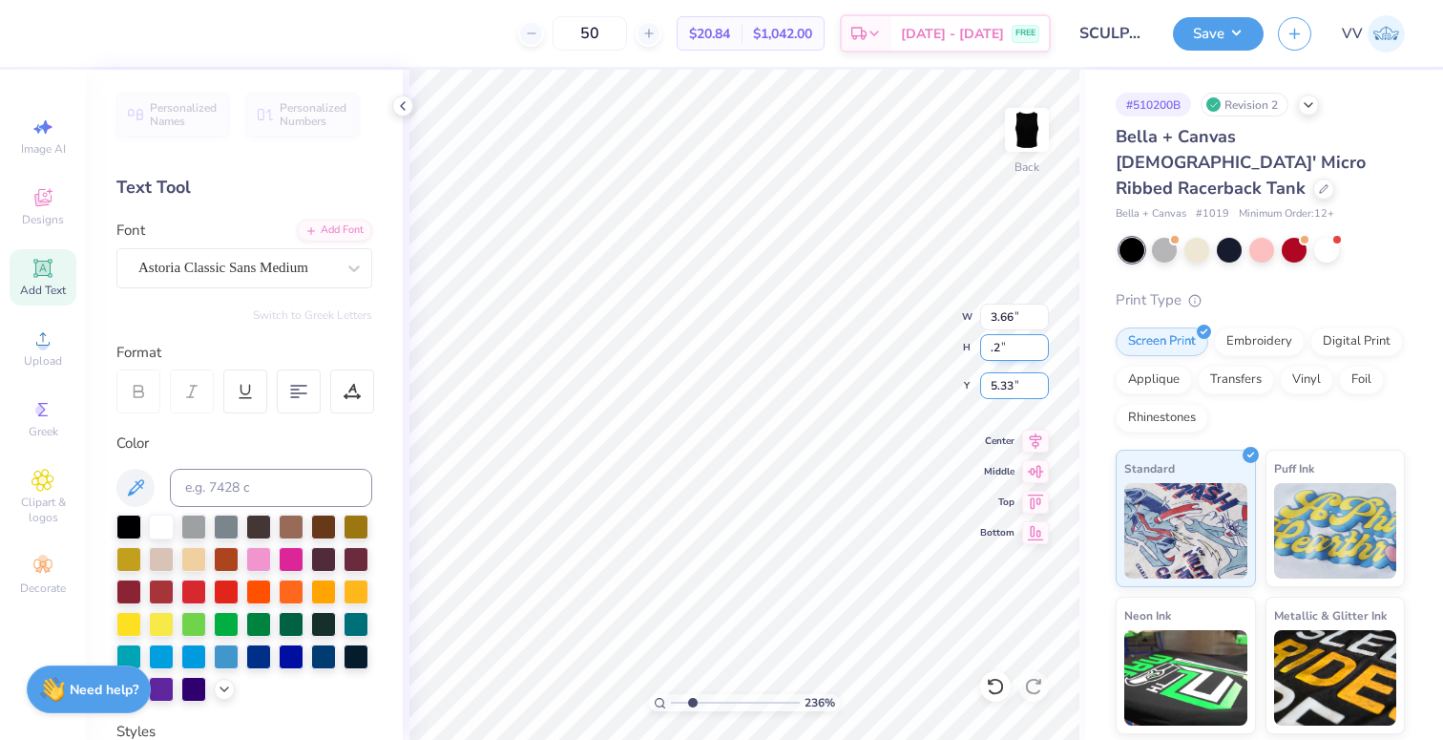
type input "4.22"
type input "0.20"
type input "5.32"
drag, startPoint x: 676, startPoint y: 708, endPoint x: 667, endPoint y: 696, distance: 15.1
click at [662, 709] on div "100 %" at bounding box center [744, 702] width 191 height 17
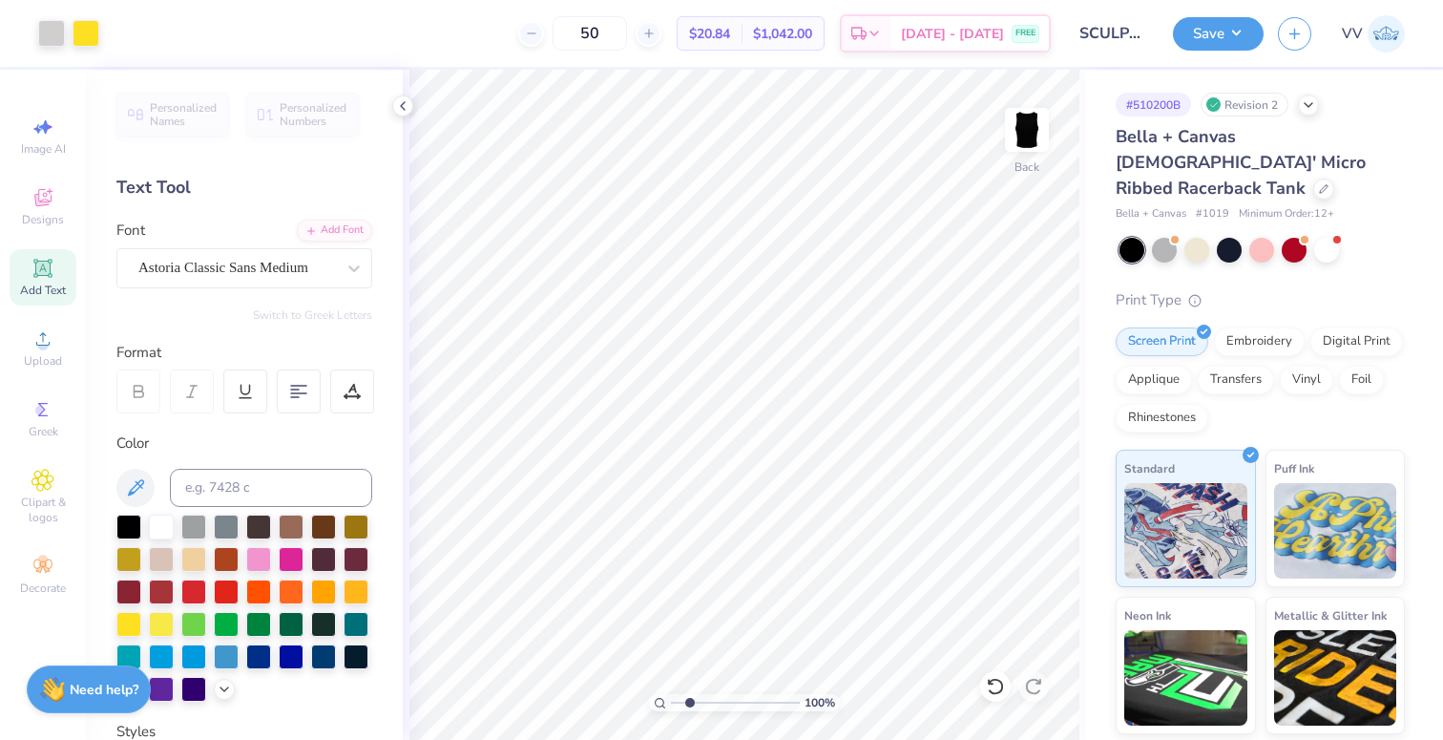
type input "2.12"
click at [689, 700] on input "range" at bounding box center [735, 702] width 129 height 17
click at [40, 344] on circle at bounding box center [42, 345] width 10 height 10
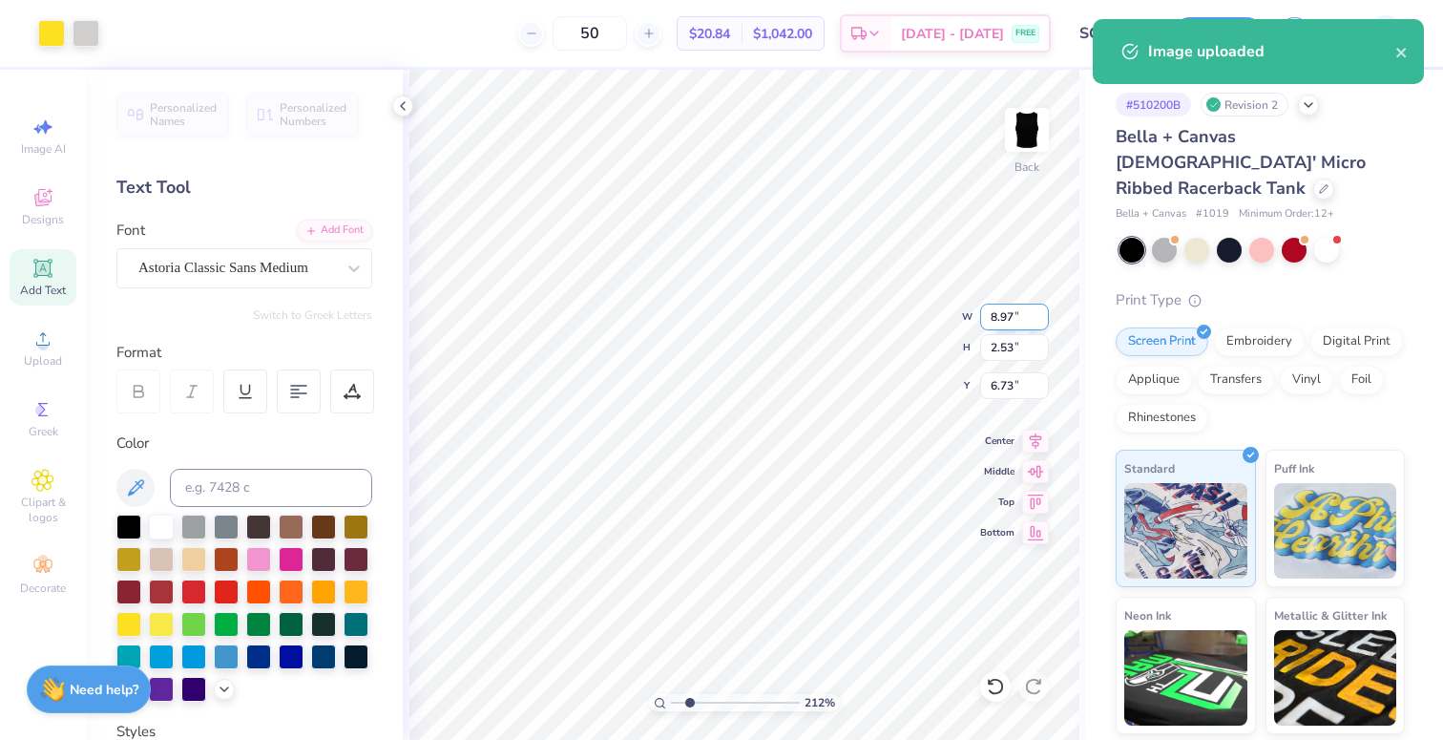
click at [1021, 321] on input "8.97" at bounding box center [1014, 316] width 69 height 27
type input "7.00"
type input "1.98"
type input "3.00"
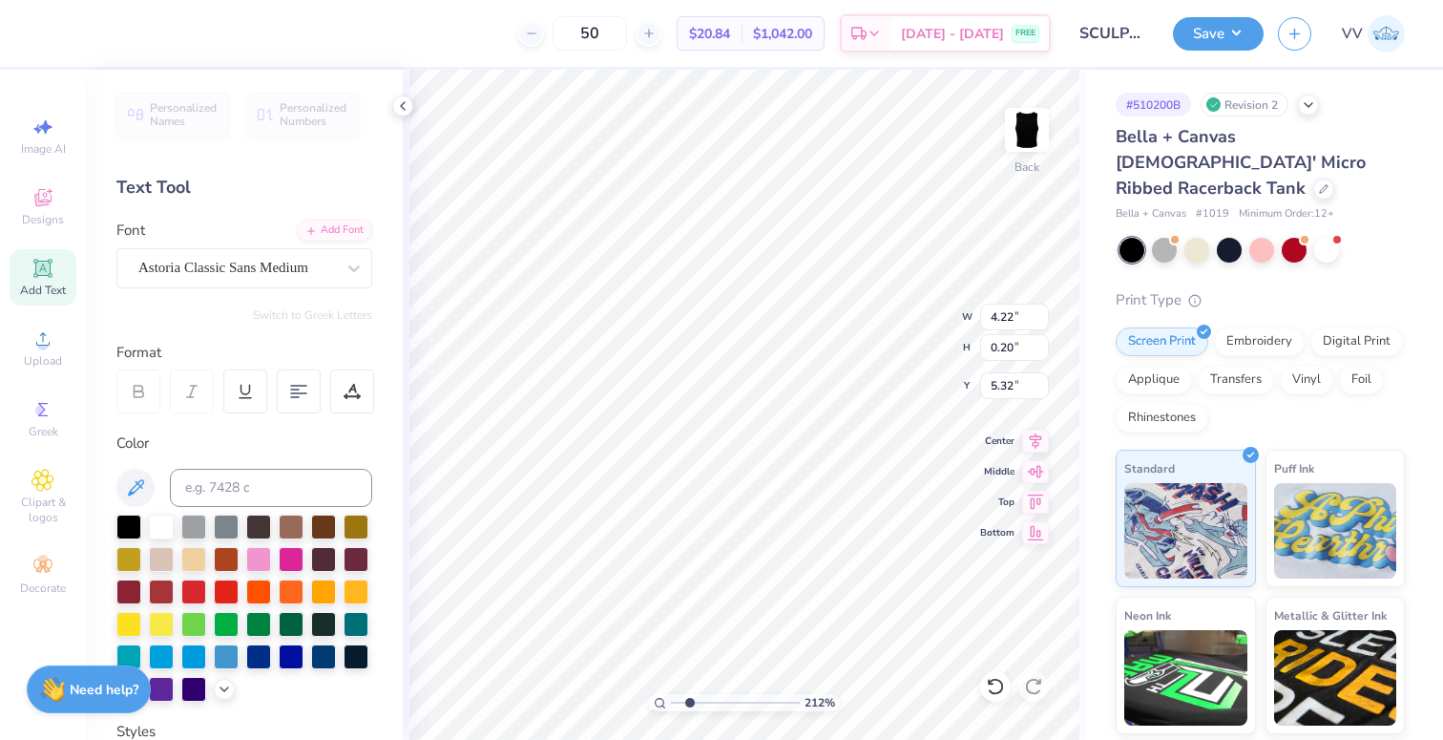
type input "5.33"
type input "1"
click at [634, 706] on div "100 %" at bounding box center [744, 405] width 670 height 670
click at [1201, 36] on button "Save" at bounding box center [1218, 30] width 91 height 33
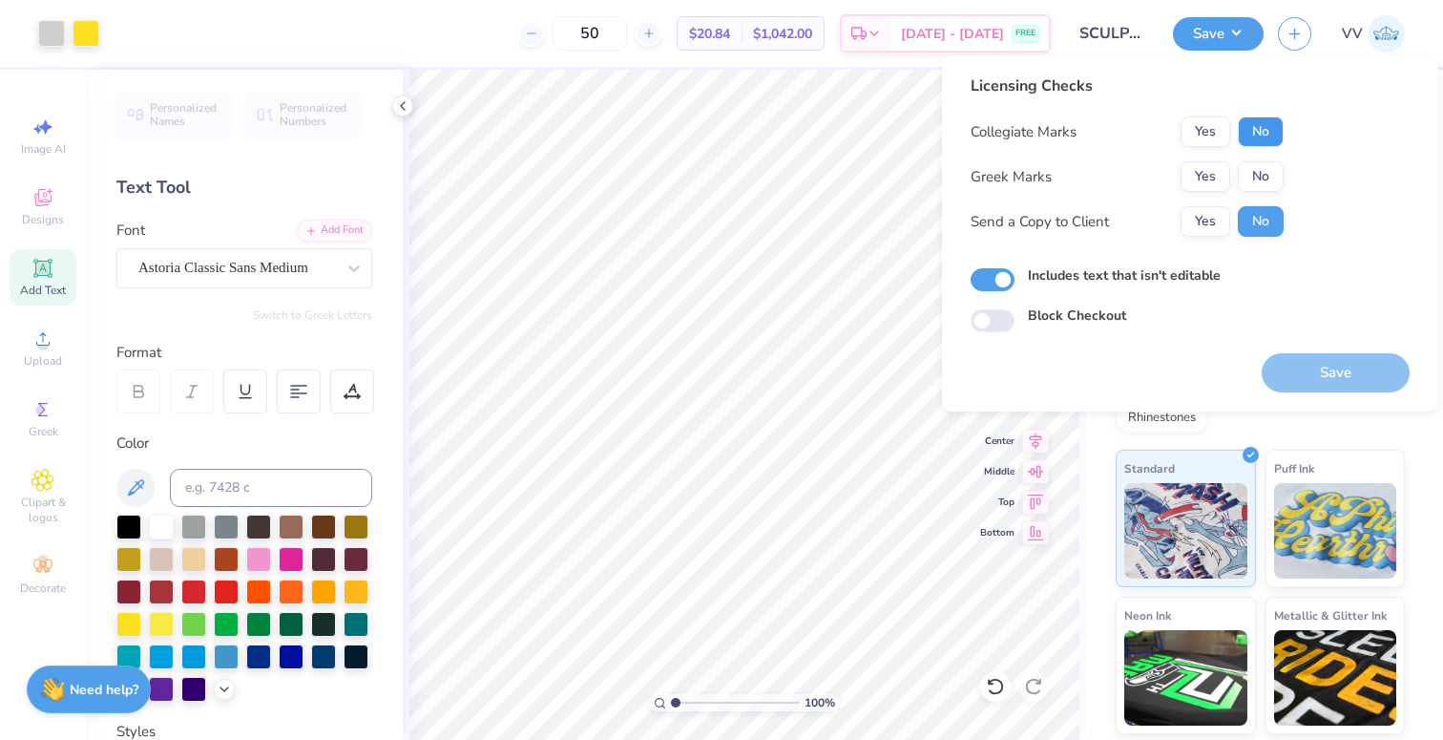
click at [1261, 136] on button "No" at bounding box center [1261, 131] width 46 height 31
click at [1264, 175] on button "No" at bounding box center [1261, 176] width 46 height 31
click at [1331, 366] on button "Save" at bounding box center [1336, 372] width 148 height 39
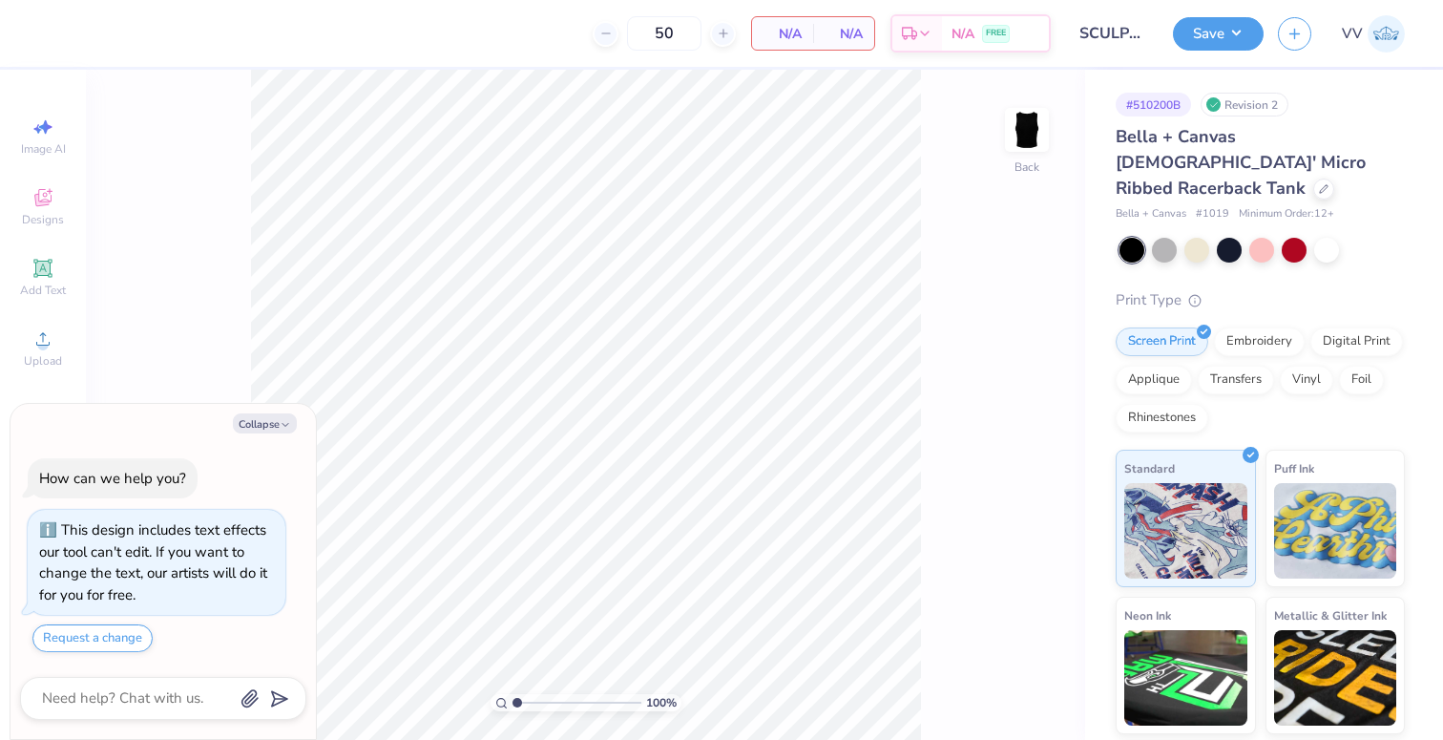
type textarea "x"
drag, startPoint x: 522, startPoint y: 702, endPoint x: 533, endPoint y: 697, distance: 12.0
click at [528, 703] on input "range" at bounding box center [576, 702] width 129 height 17
type input "1.87"
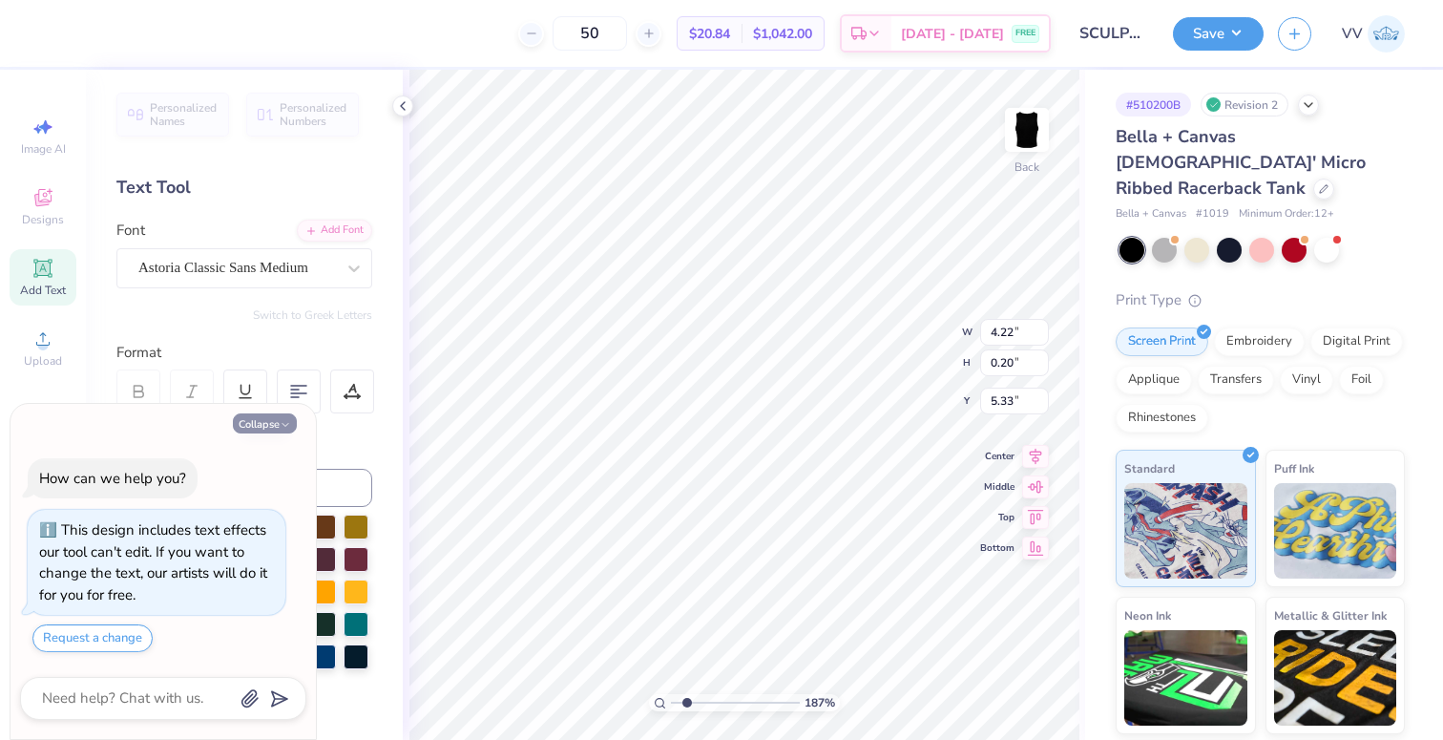
click at [287, 419] on icon "button" at bounding box center [285, 424] width 11 height 11
type textarea "x"
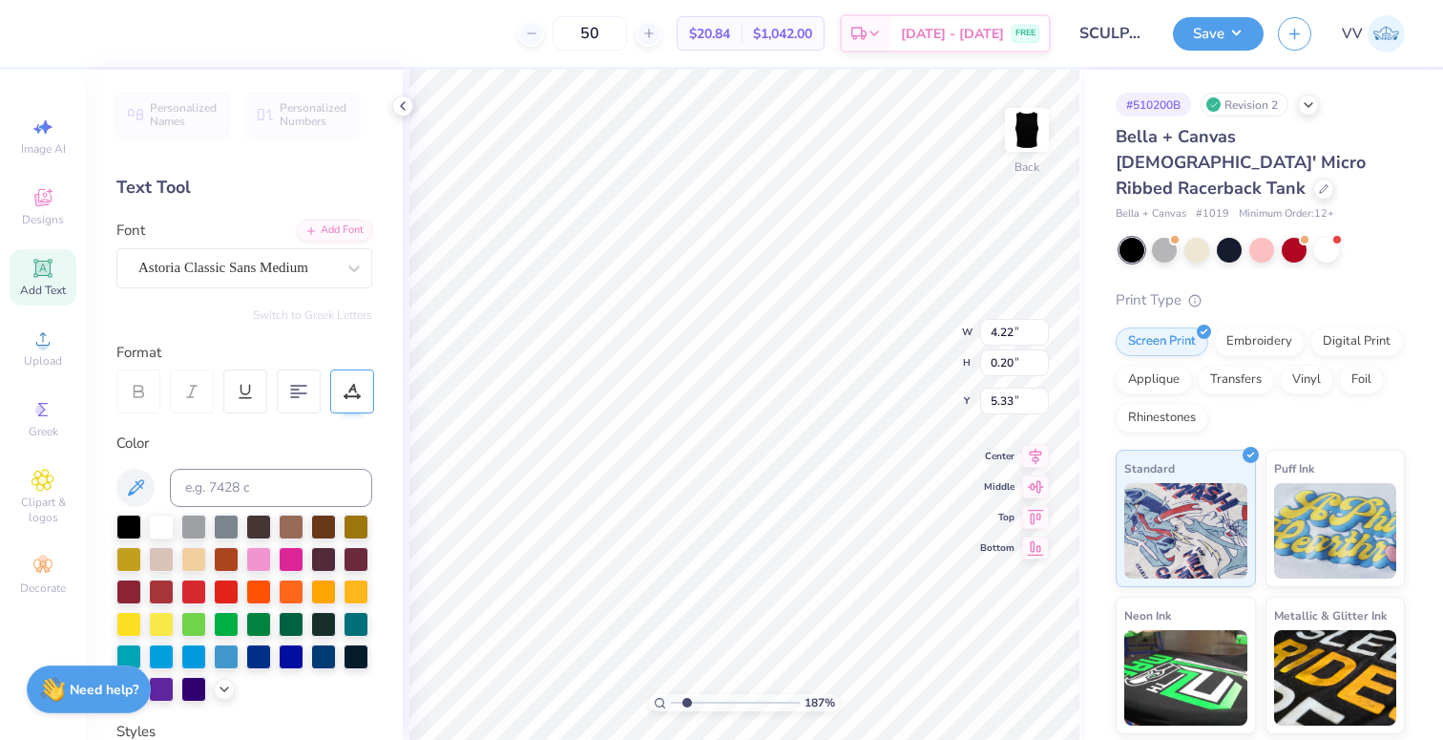
click at [346, 394] on icon at bounding box center [346, 395] width 2 height 2
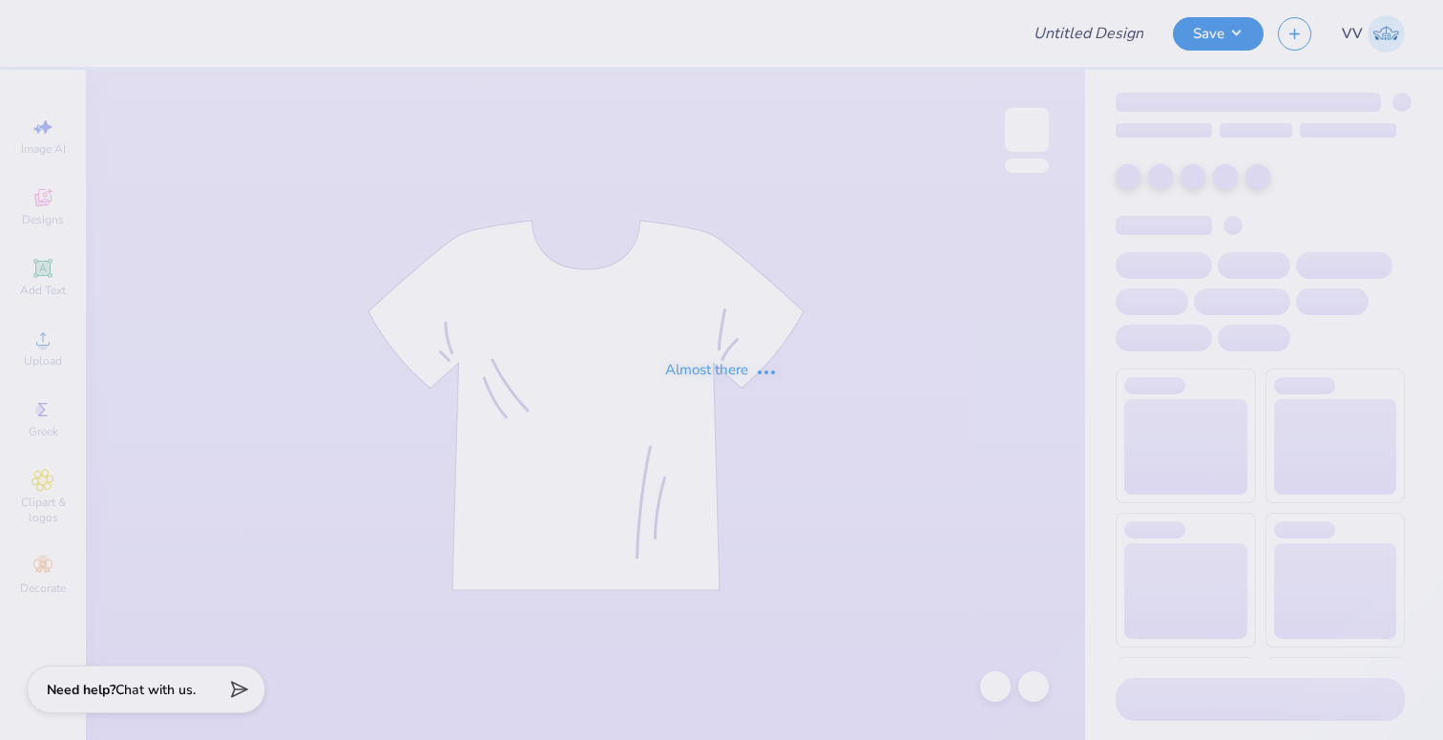
type input "SCULPT ST 2025"
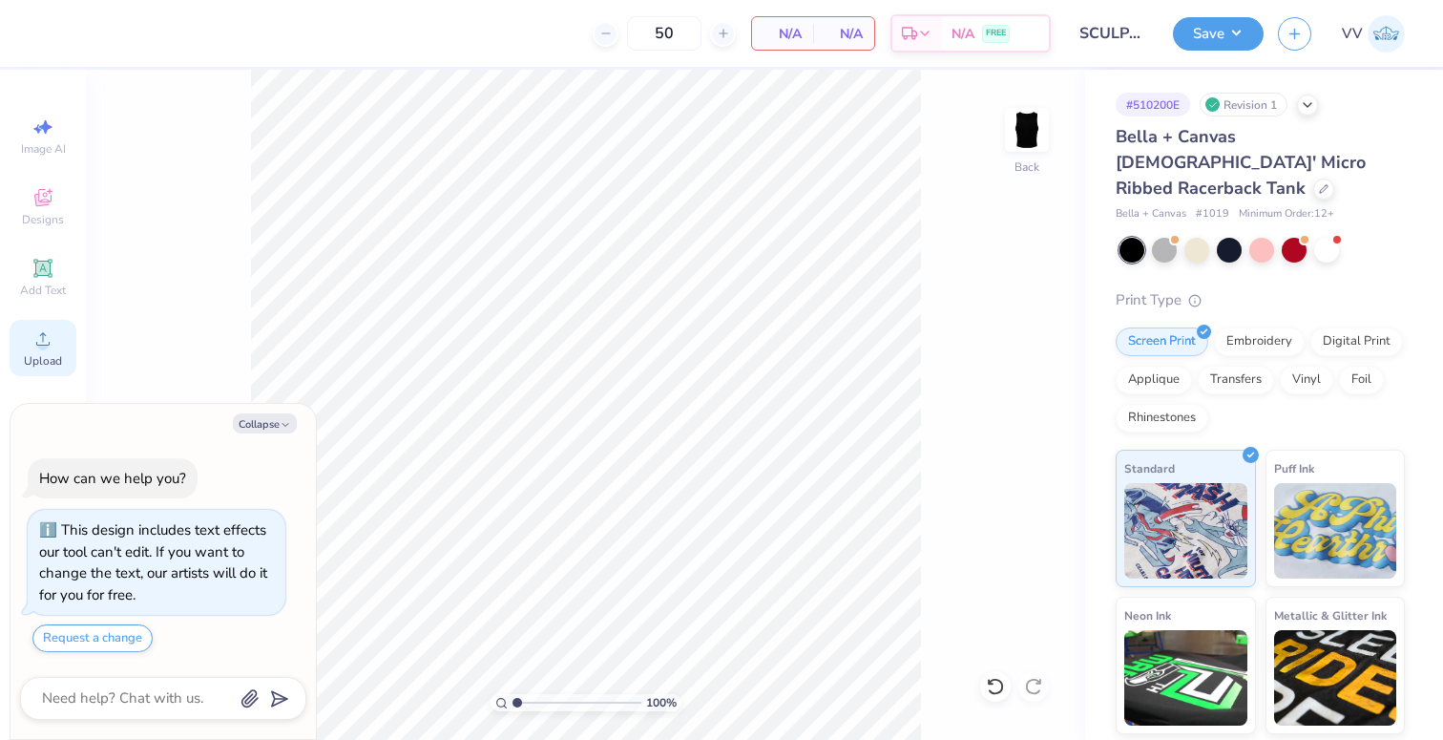
click at [34, 355] on span "Upload" at bounding box center [43, 360] width 38 height 15
type textarea "x"
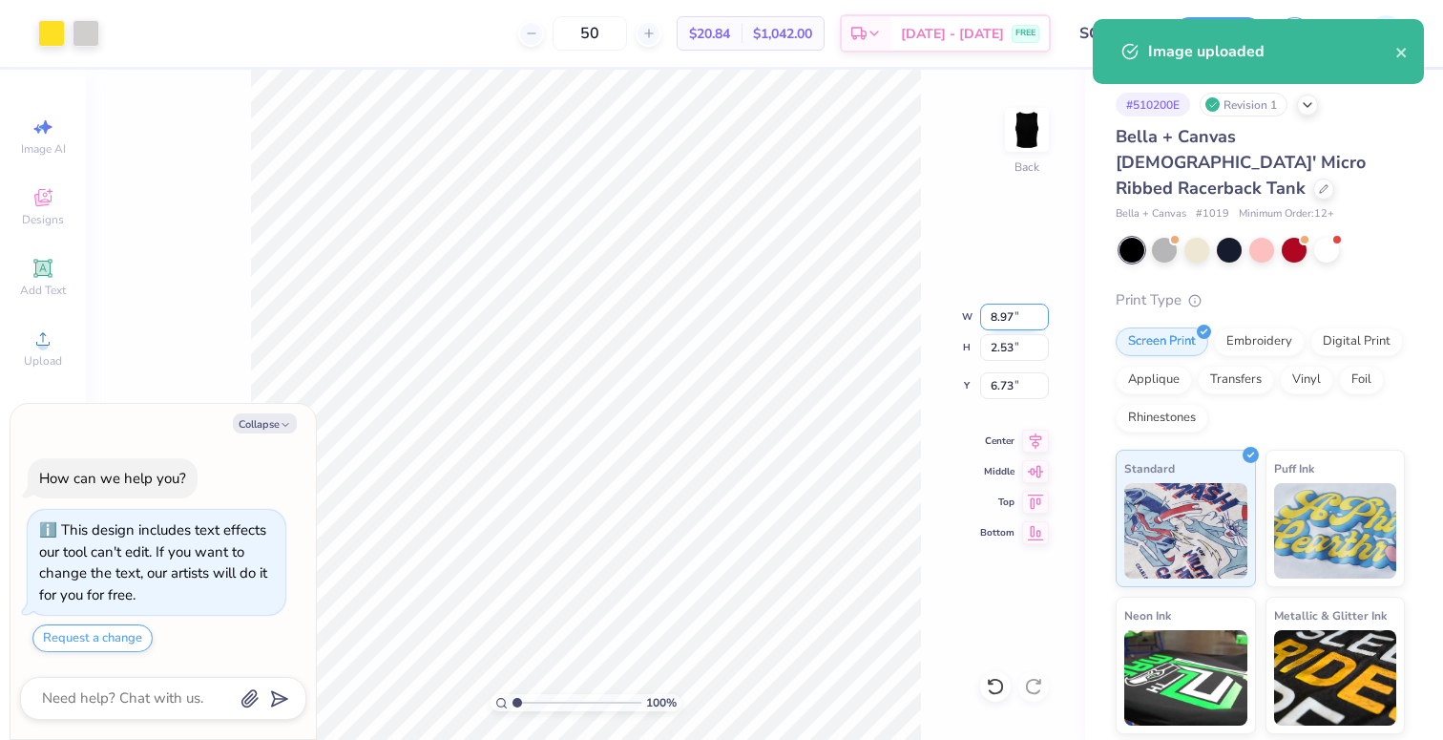
click at [1013, 321] on input "8.97" at bounding box center [1014, 316] width 69 height 27
type input "7"
type textarea "x"
type input "7.00"
type input "1.98"
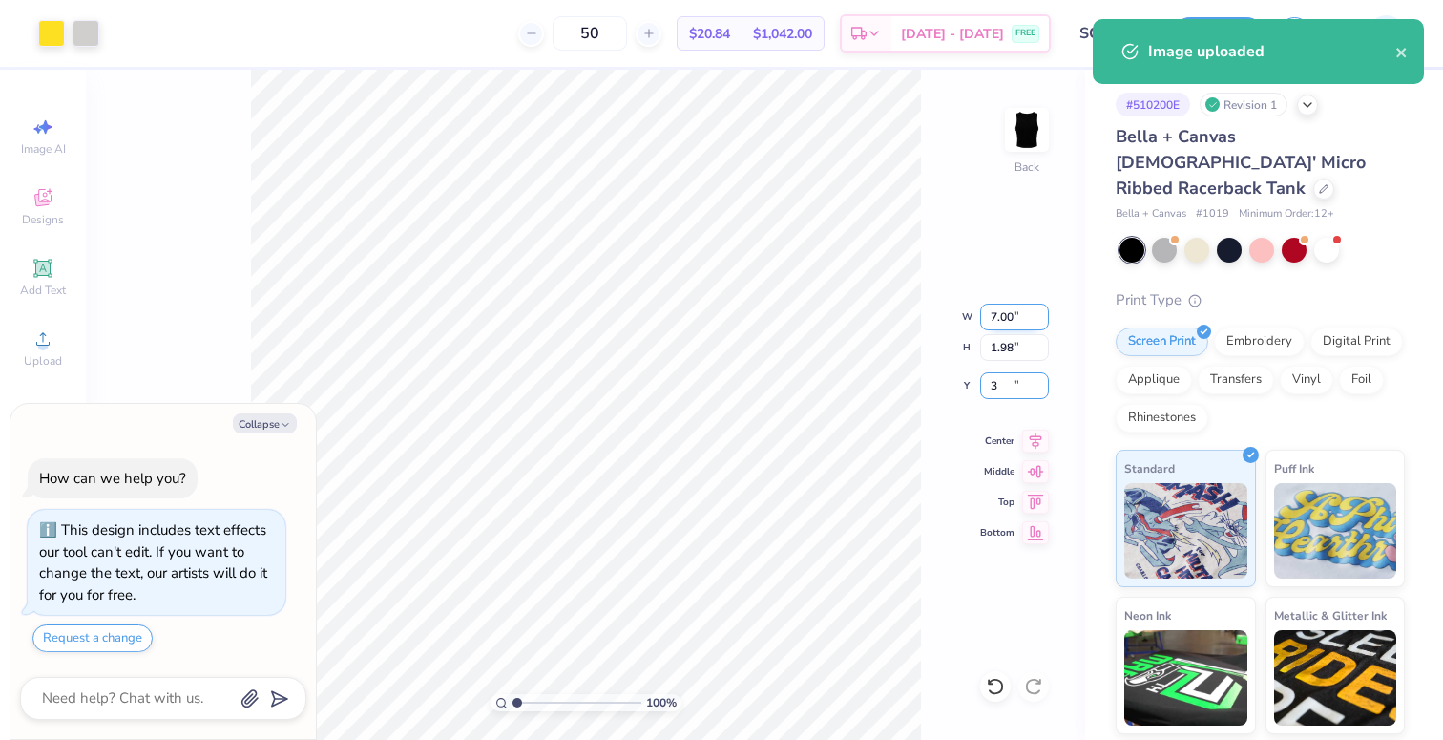
type input "3"
type textarea "x"
type input "3.00"
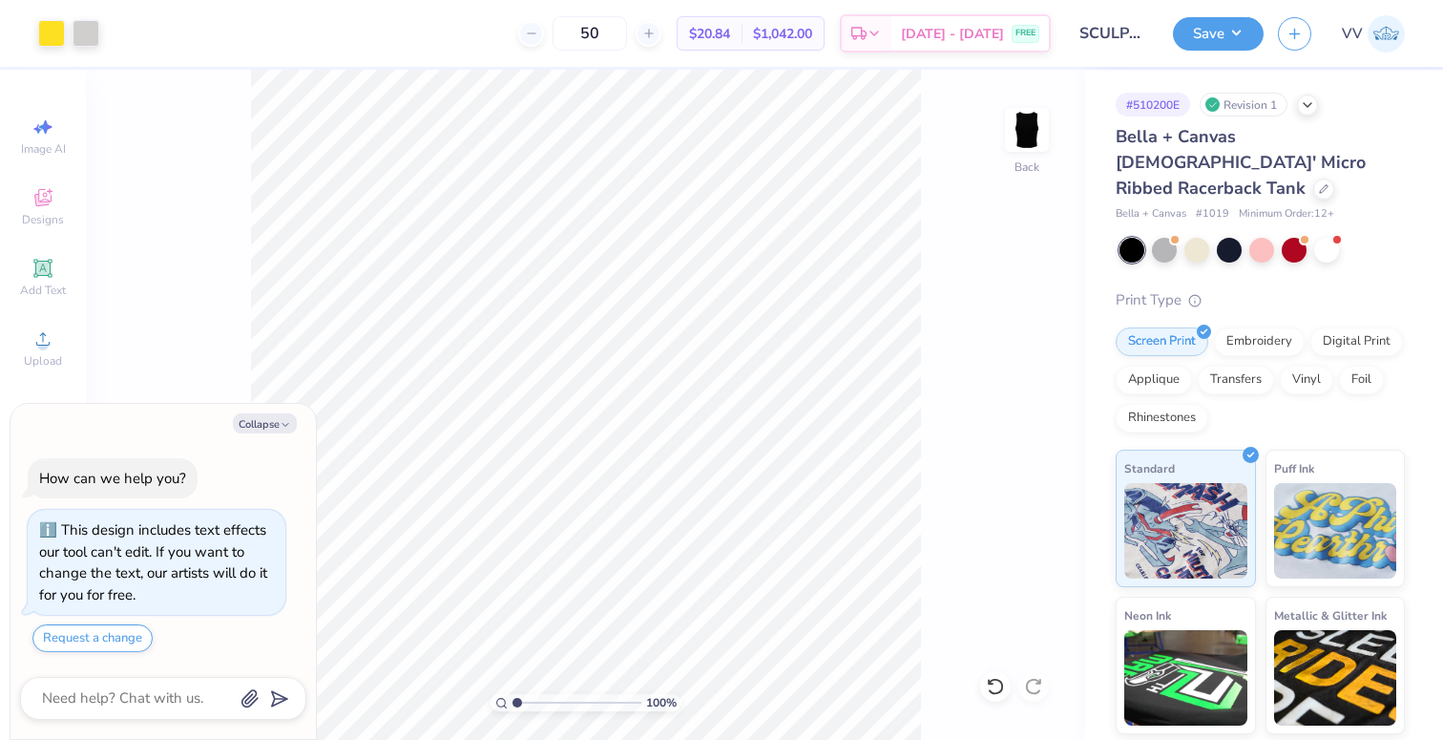
drag, startPoint x: 48, startPoint y: 286, endPoint x: 76, endPoint y: 303, distance: 32.9
click at [48, 286] on span "Add Text" at bounding box center [43, 289] width 46 height 15
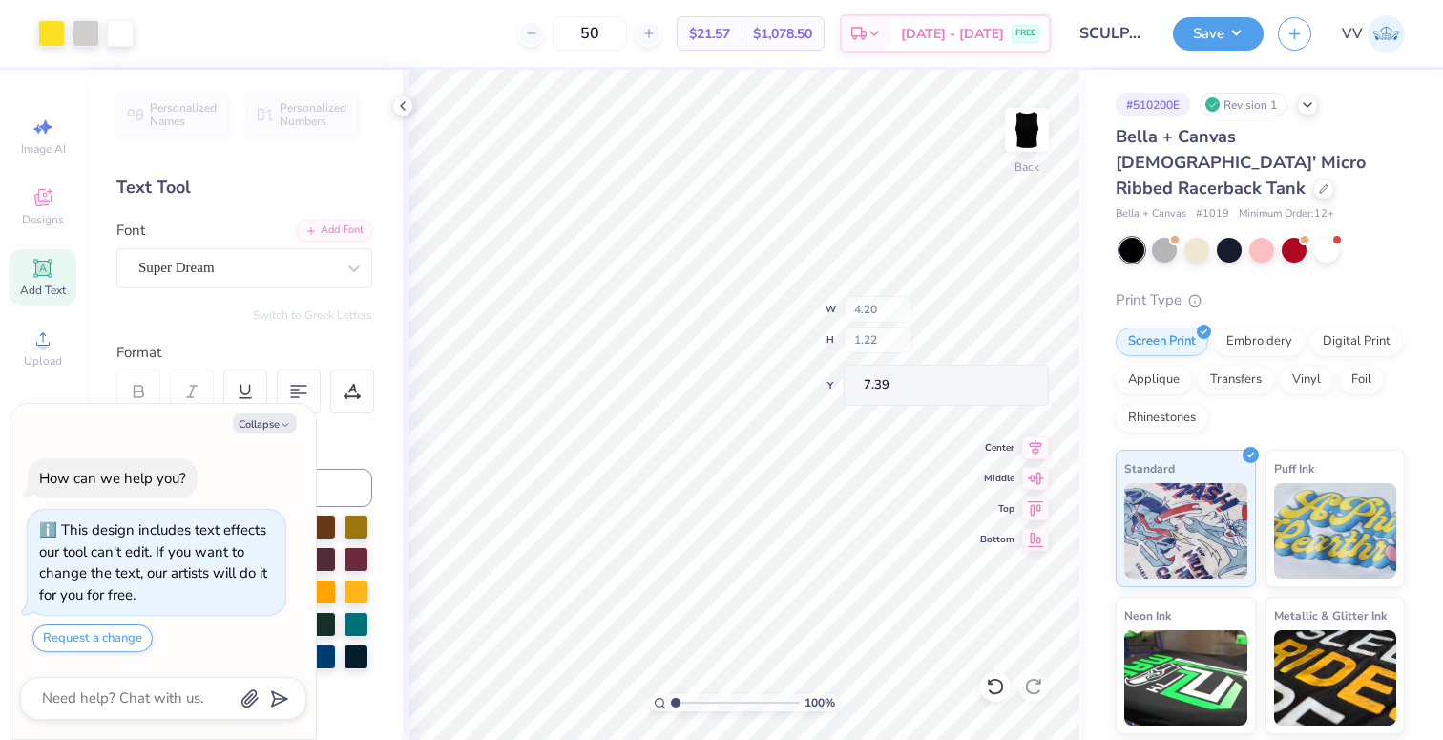
type textarea "x"
type input "7.00"
type input "1.98"
type input "3.00"
type textarea "x"
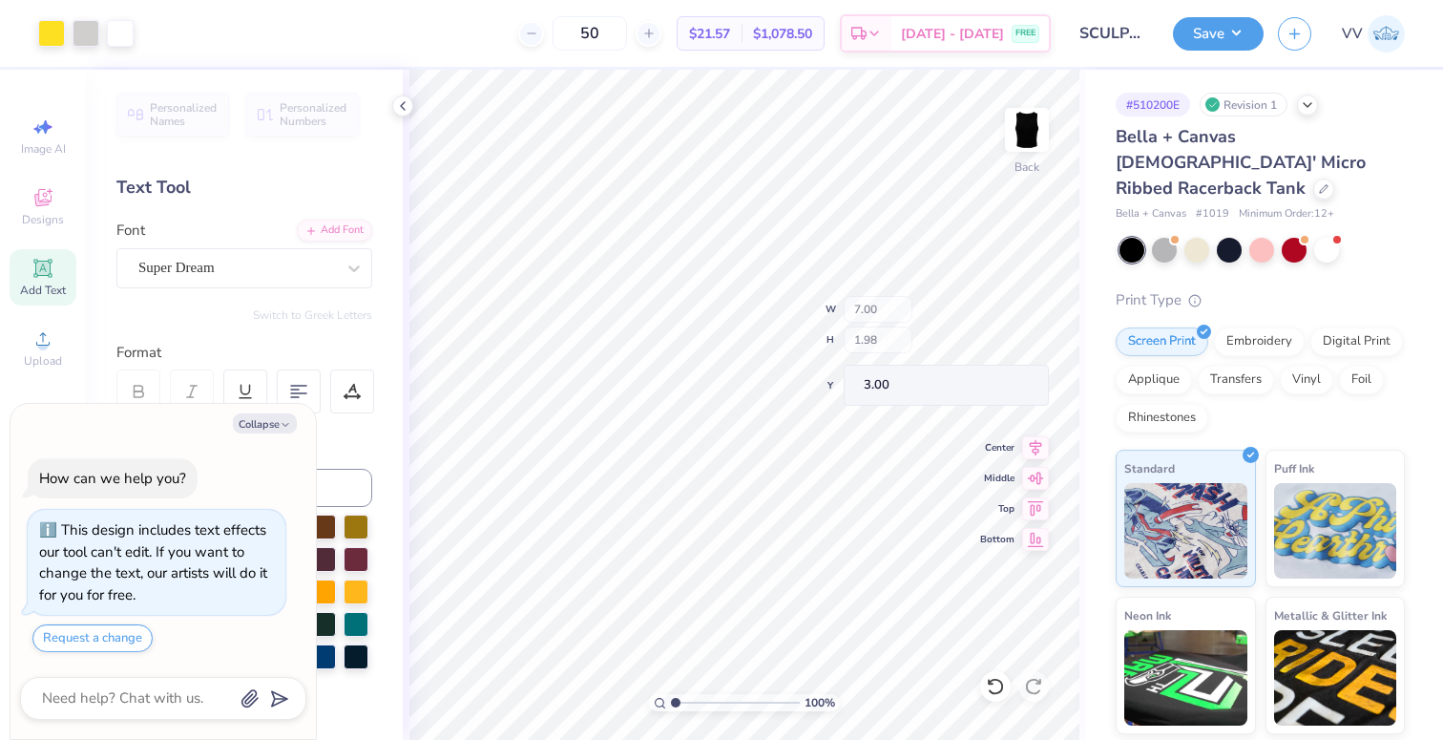
type input "4.20"
type input "1.22"
type input "7.39"
click at [216, 275] on div "Super Dream" at bounding box center [236, 268] width 200 height 30
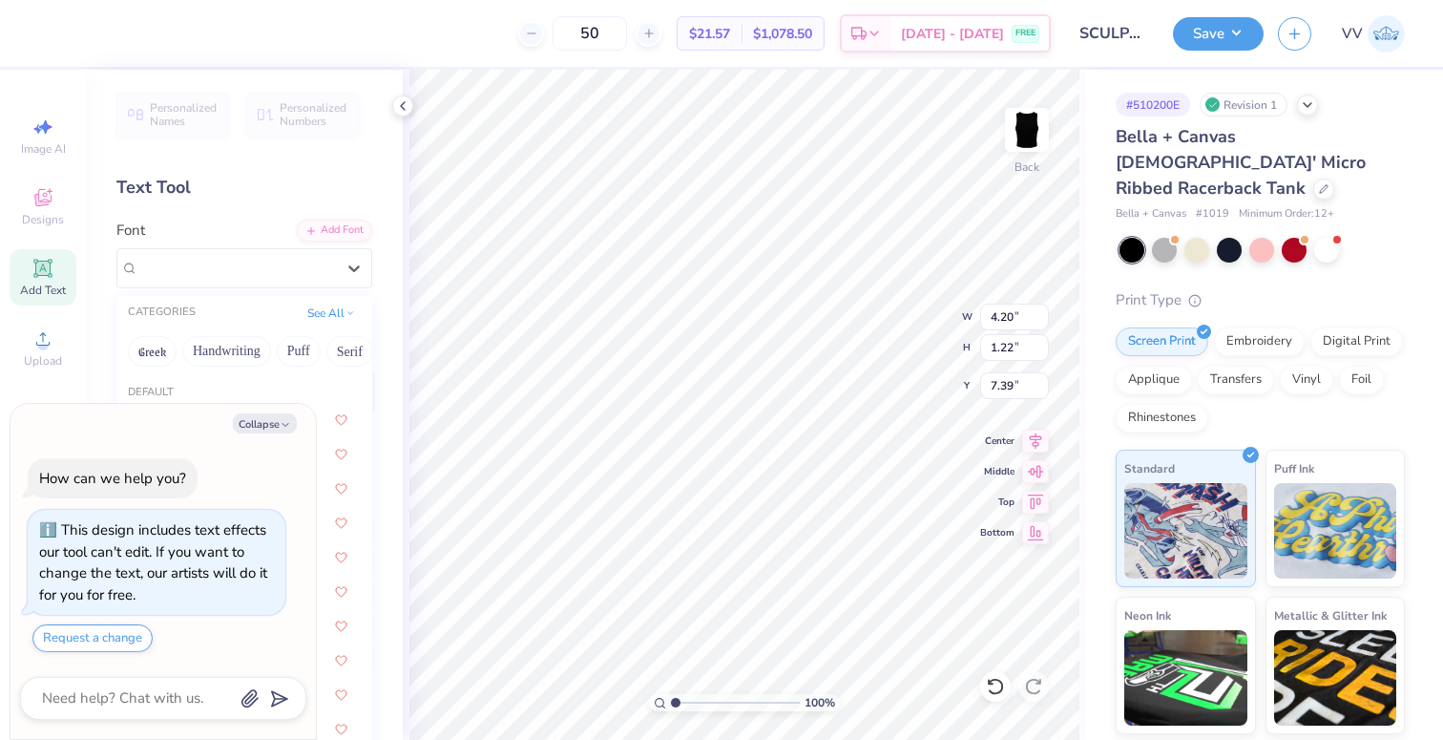
drag, startPoint x: 261, startPoint y: 421, endPoint x: 224, endPoint y: 492, distance: 80.2
click at [261, 421] on button "Collapse" at bounding box center [265, 423] width 64 height 20
type textarea "x"
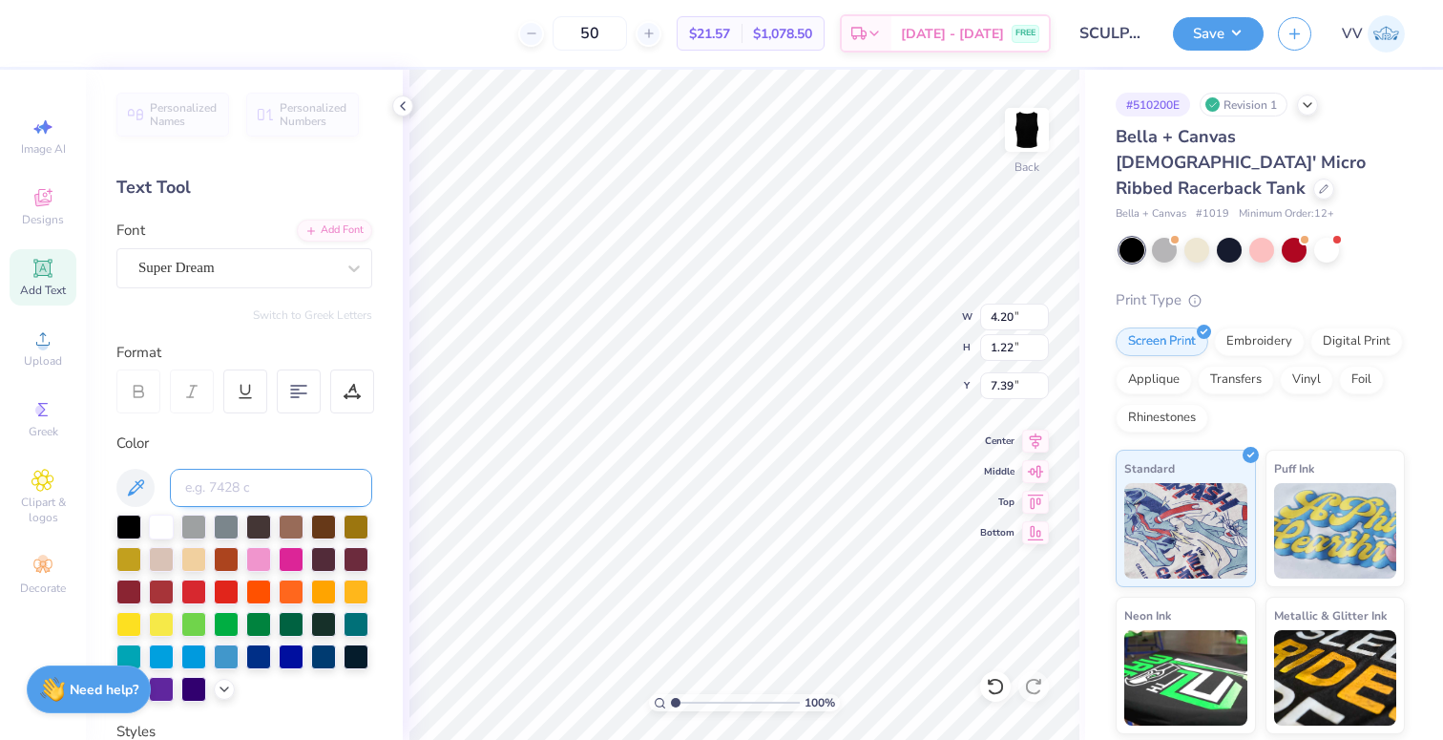
click at [220, 479] on input at bounding box center [271, 488] width 202 height 38
type input "cool gray 2"
type input "7.00"
type input "5.61"
type input "3.00"
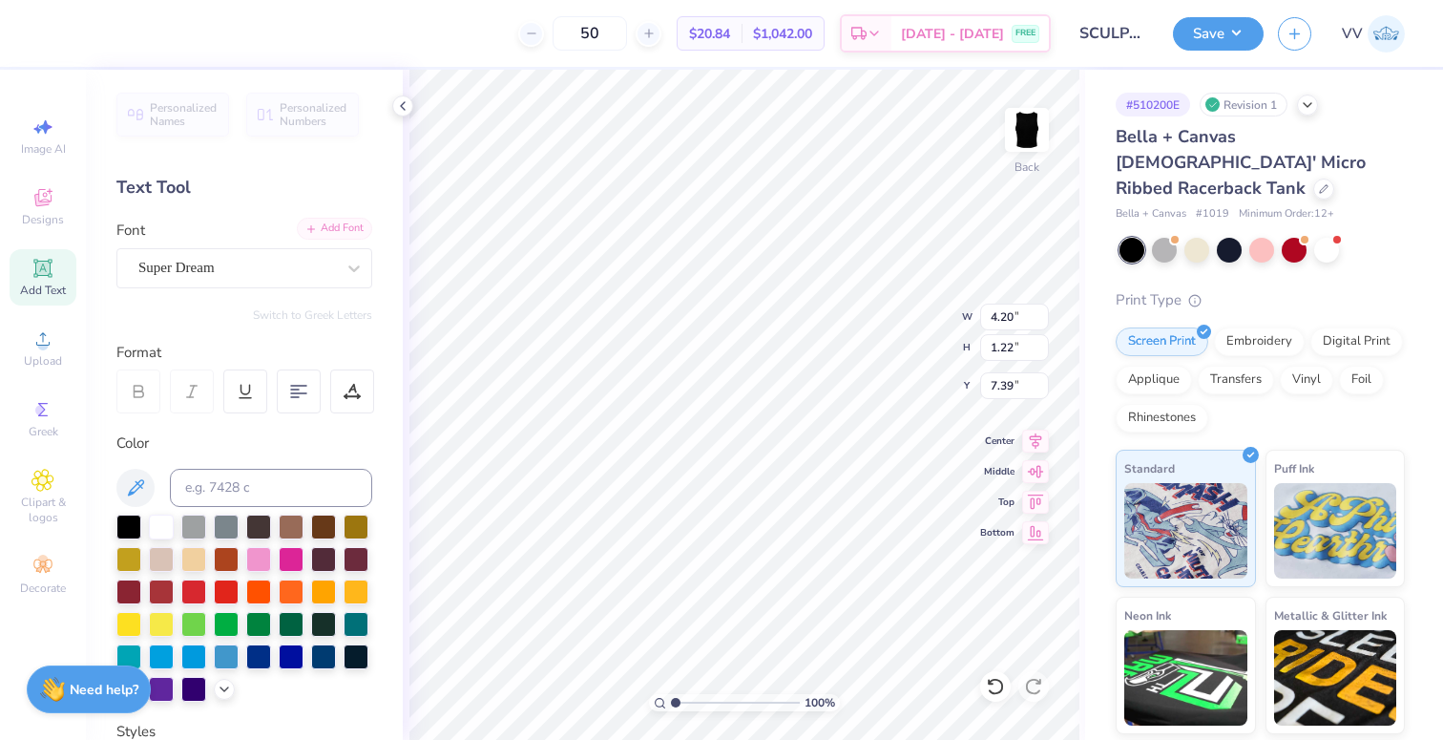
click at [327, 230] on div "Add Font" at bounding box center [334, 229] width 75 height 22
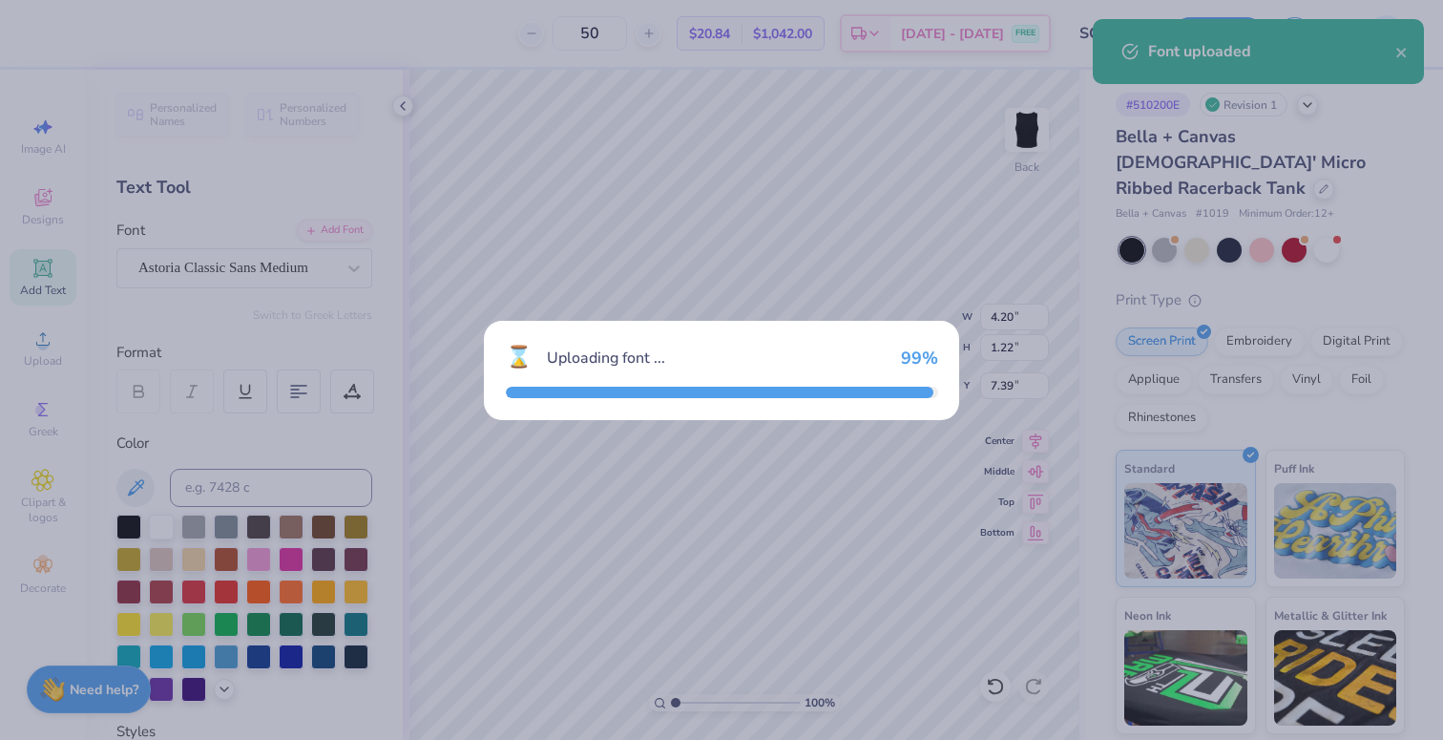
type input "3.95"
type input "1.21"
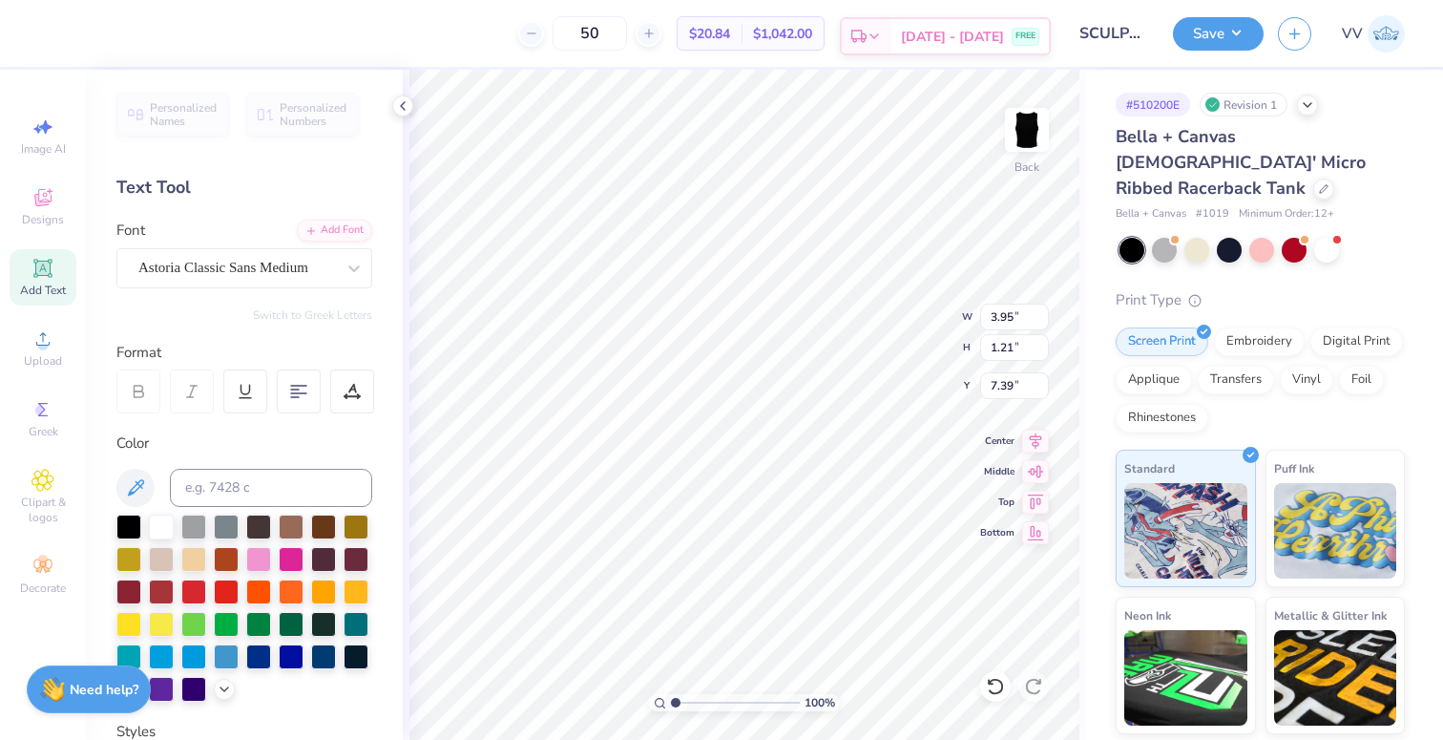
type textarea "STRENGTH TRAINING"
type input "8.97"
type input "0.66"
type input "7.67"
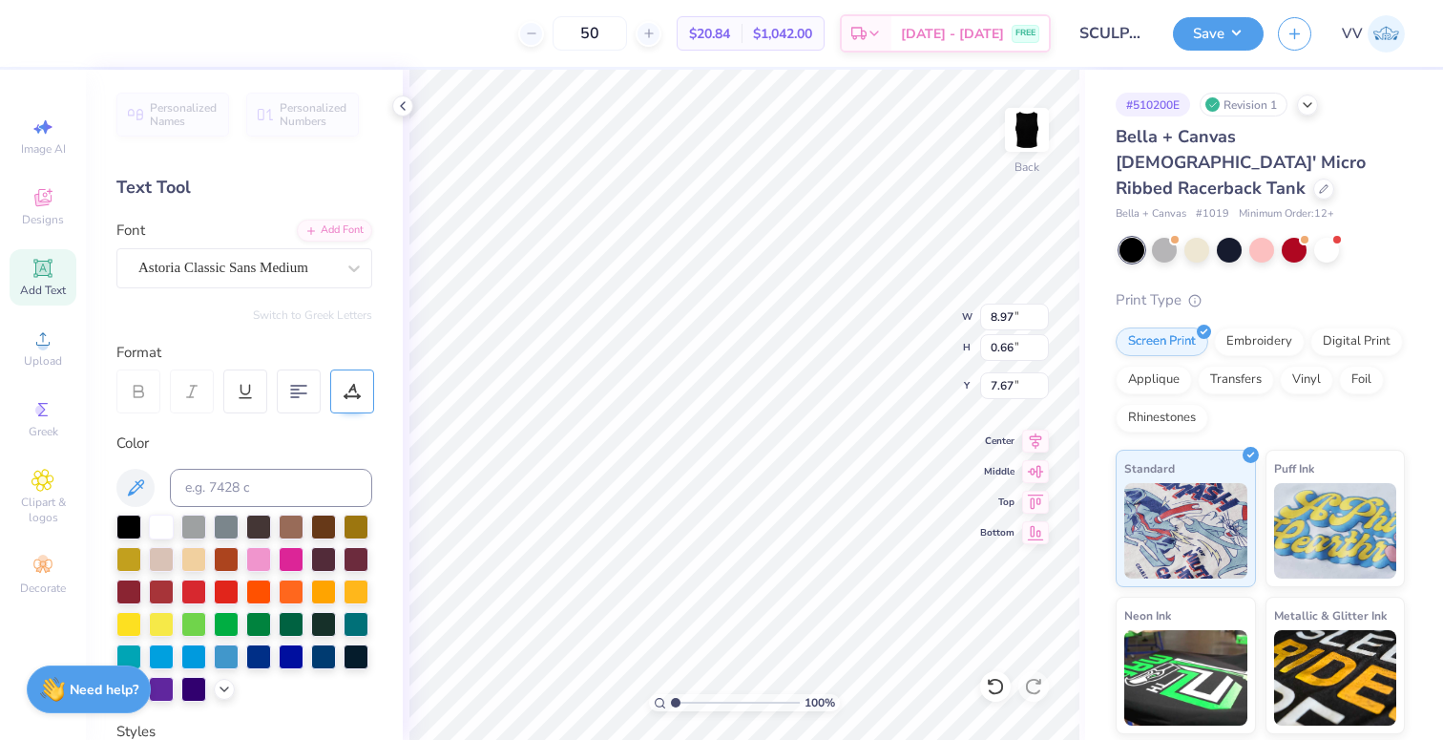
click at [362, 394] on div at bounding box center [352, 391] width 44 height 44
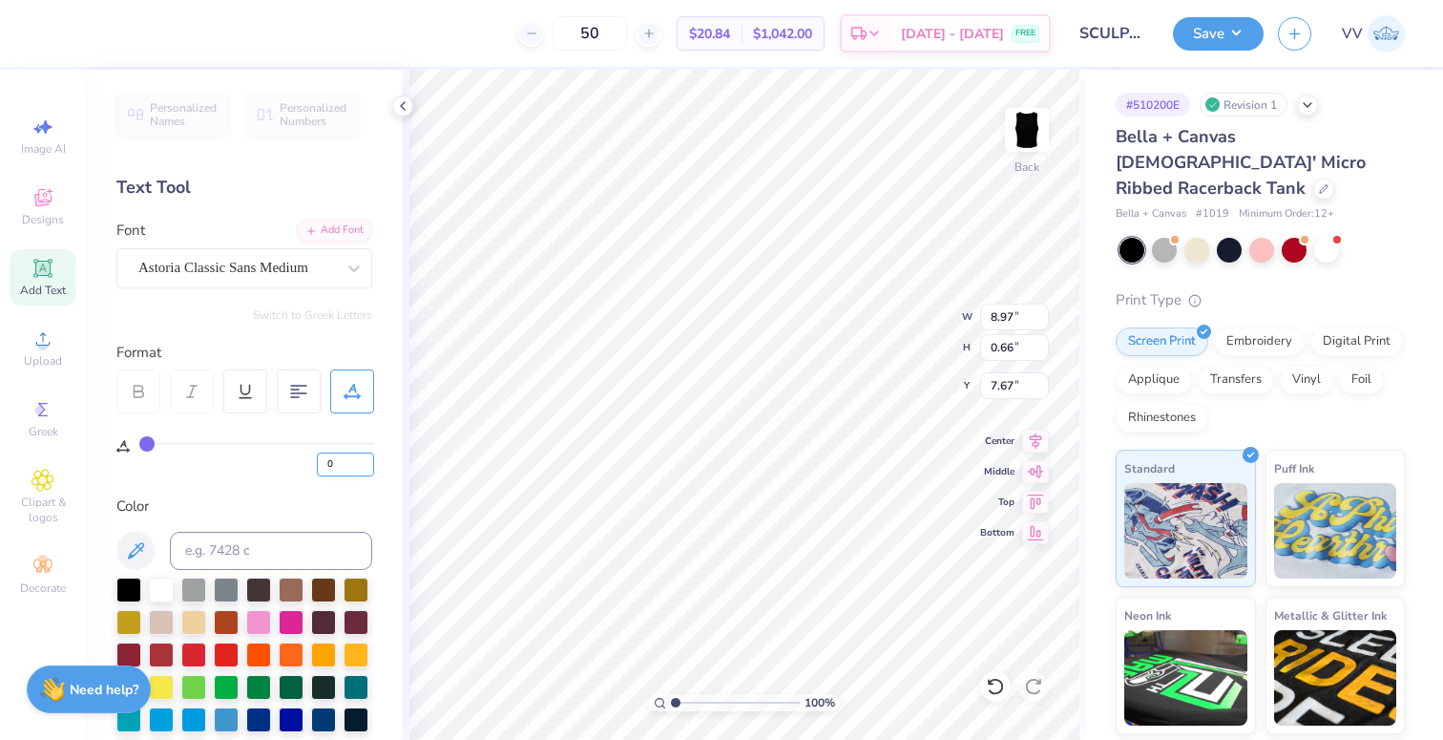
click at [331, 461] on input "0" at bounding box center [345, 464] width 57 height 24
type input "35"
type input "0.43"
type input "7.79"
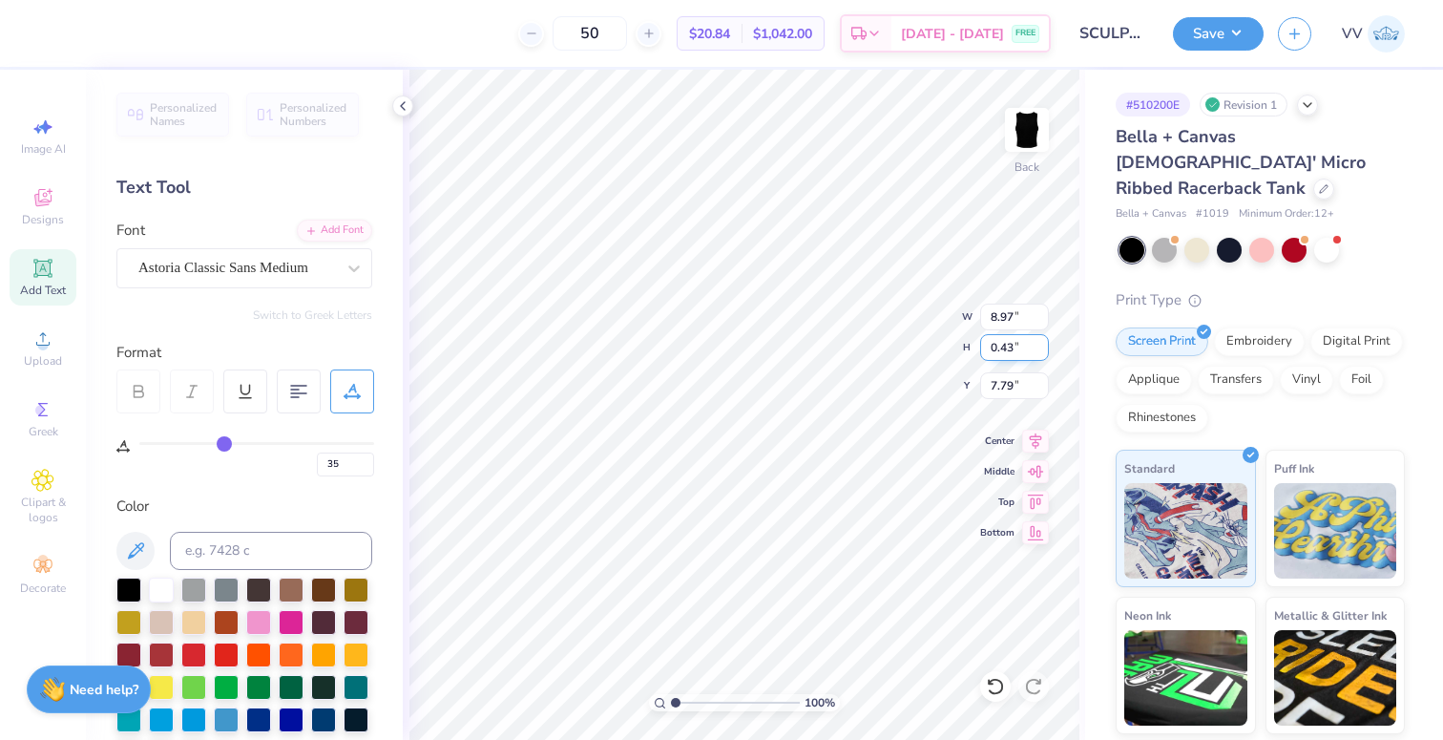
click at [1004, 354] on input "0.43" at bounding box center [1014, 347] width 69 height 27
type input ".2"
type input "4.22"
type input "0.20"
type input "5.33"
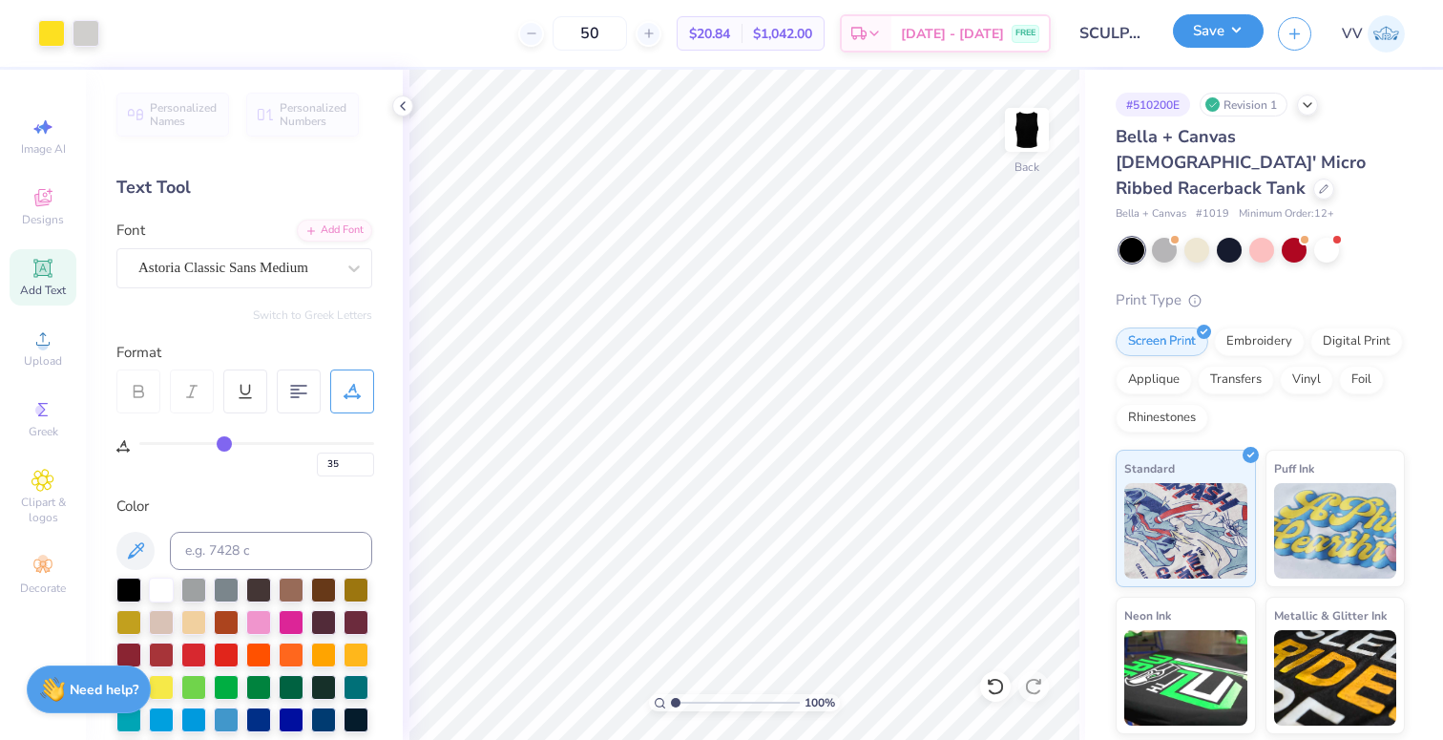
click at [1216, 39] on button "Save" at bounding box center [1218, 30] width 91 height 33
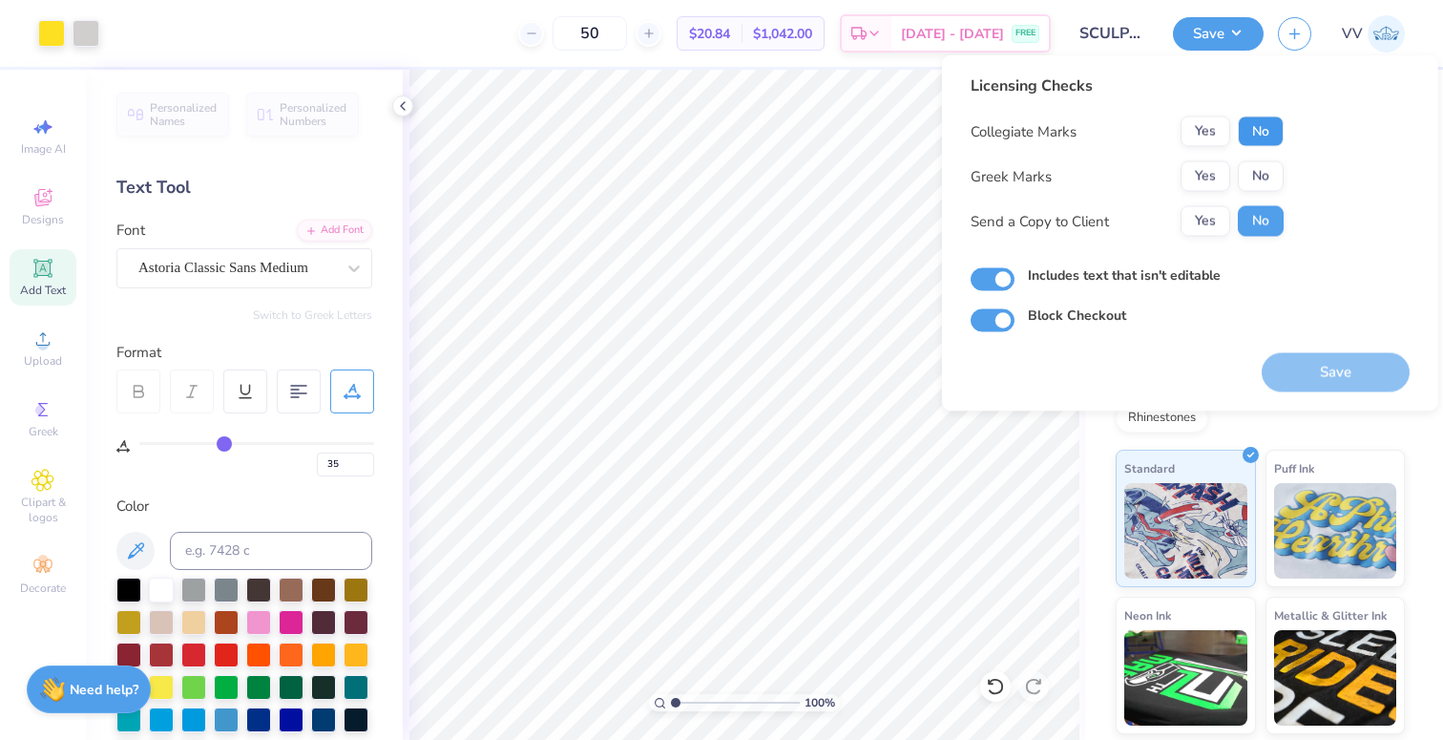
click at [1244, 121] on button "No" at bounding box center [1261, 131] width 46 height 31
click at [1253, 167] on button "No" at bounding box center [1261, 176] width 46 height 31
click at [1306, 375] on button "Save" at bounding box center [1336, 372] width 148 height 39
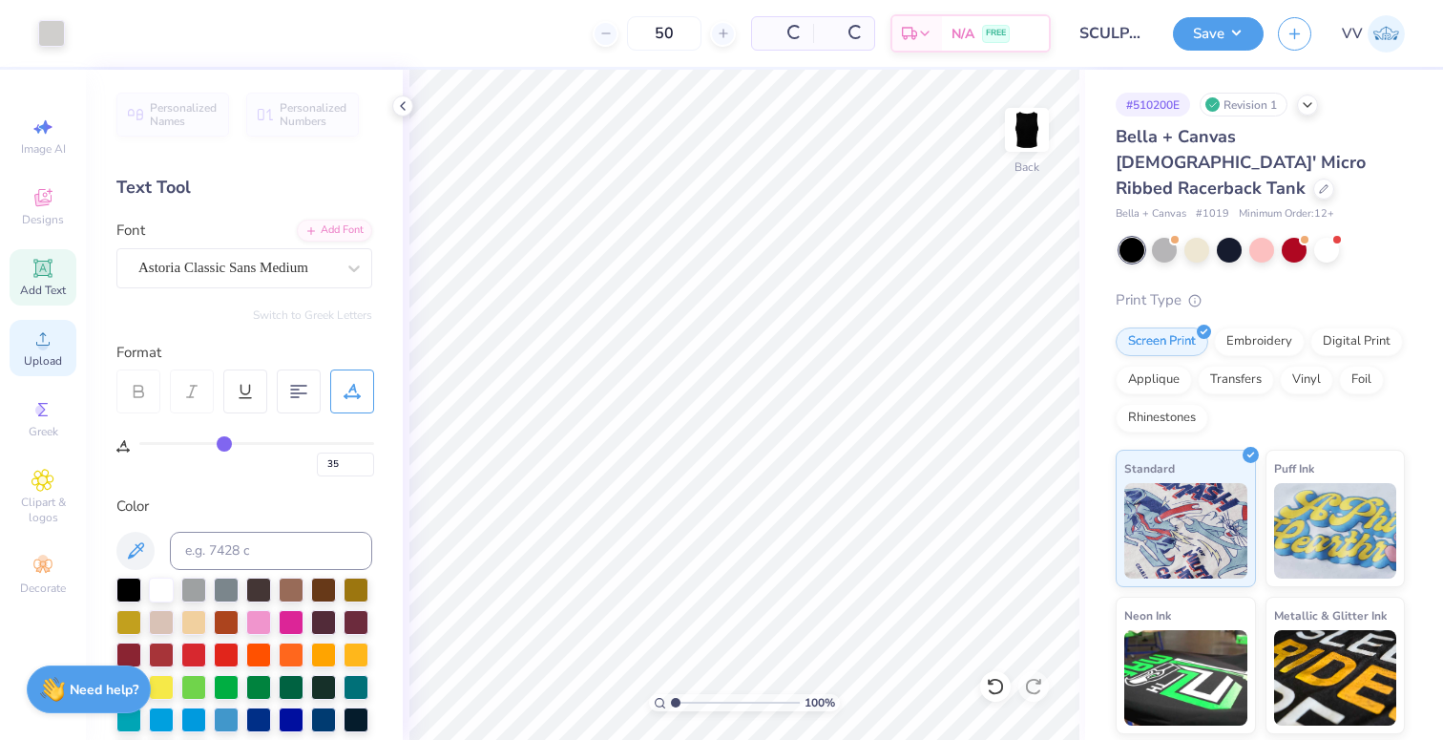
click at [31, 363] on span "Upload" at bounding box center [43, 360] width 38 height 15
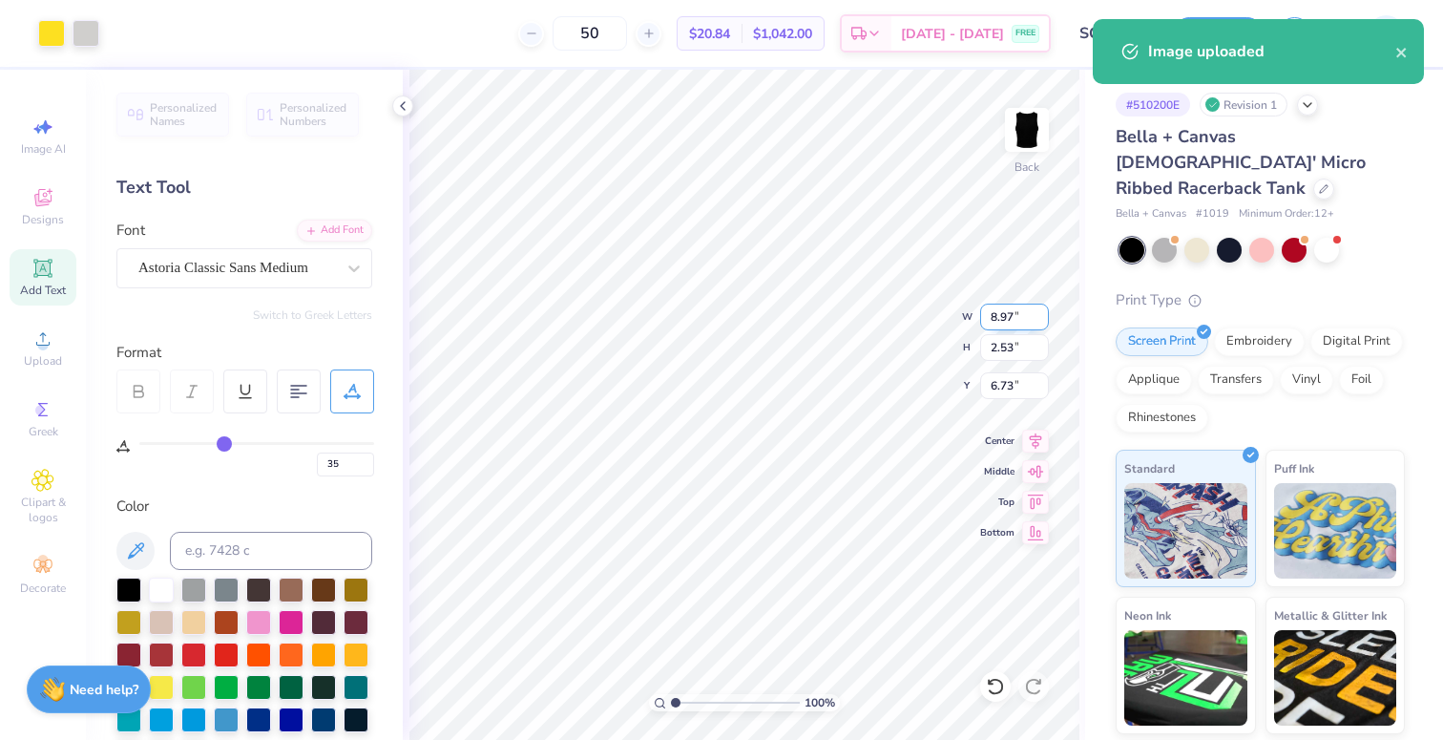
click at [1013, 321] on input "8.97" at bounding box center [1014, 316] width 69 height 27
type input "7.00"
type input "1.98"
type input "3.00"
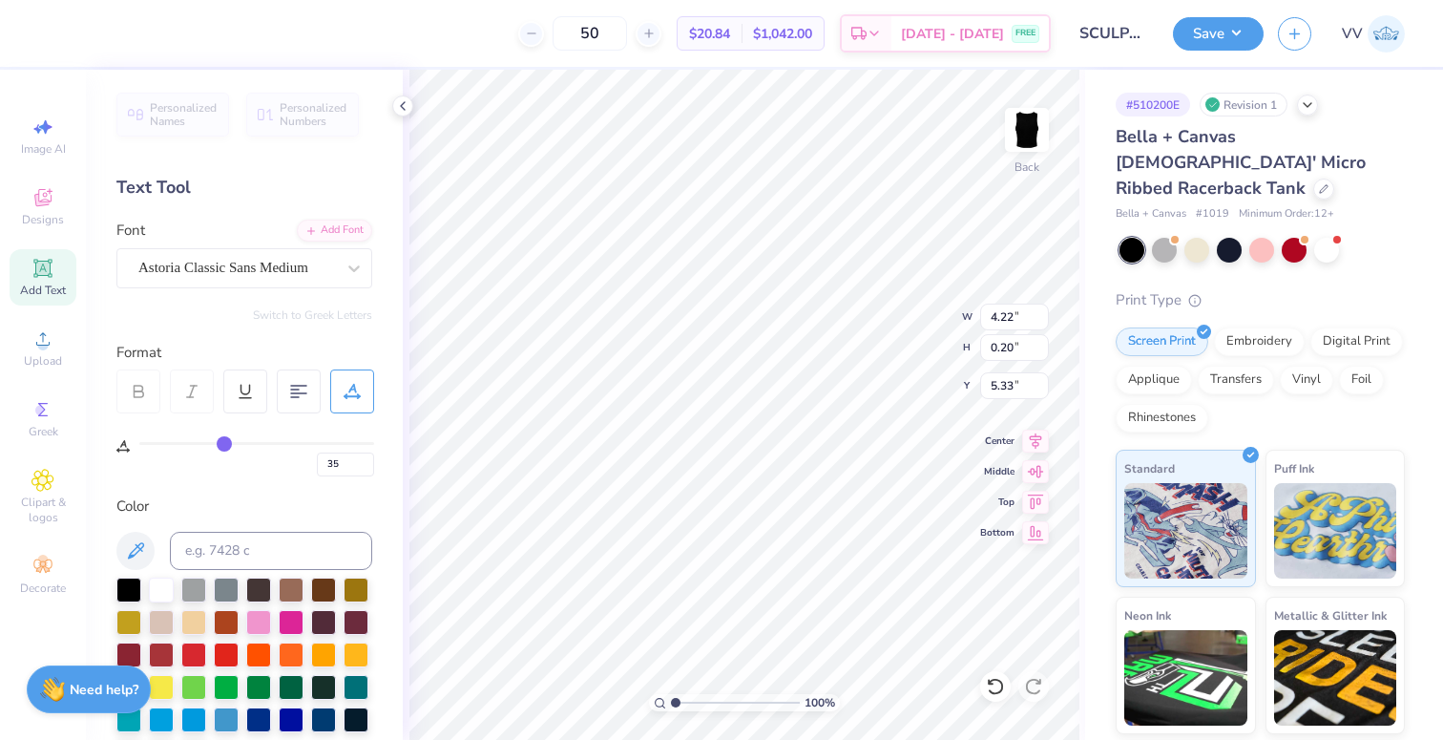
type input "5.32"
click at [774, 329] on body "Art colors 50 $20.84 Per Item $1,042.00 Total Est. Delivery Sep 7 - 10 FREE Des…" at bounding box center [721, 370] width 1443 height 740
click at [1014, 387] on input "5.32" at bounding box center [1014, 385] width 69 height 27
type input "5.33"
click at [1213, 41] on button "Save" at bounding box center [1218, 30] width 91 height 33
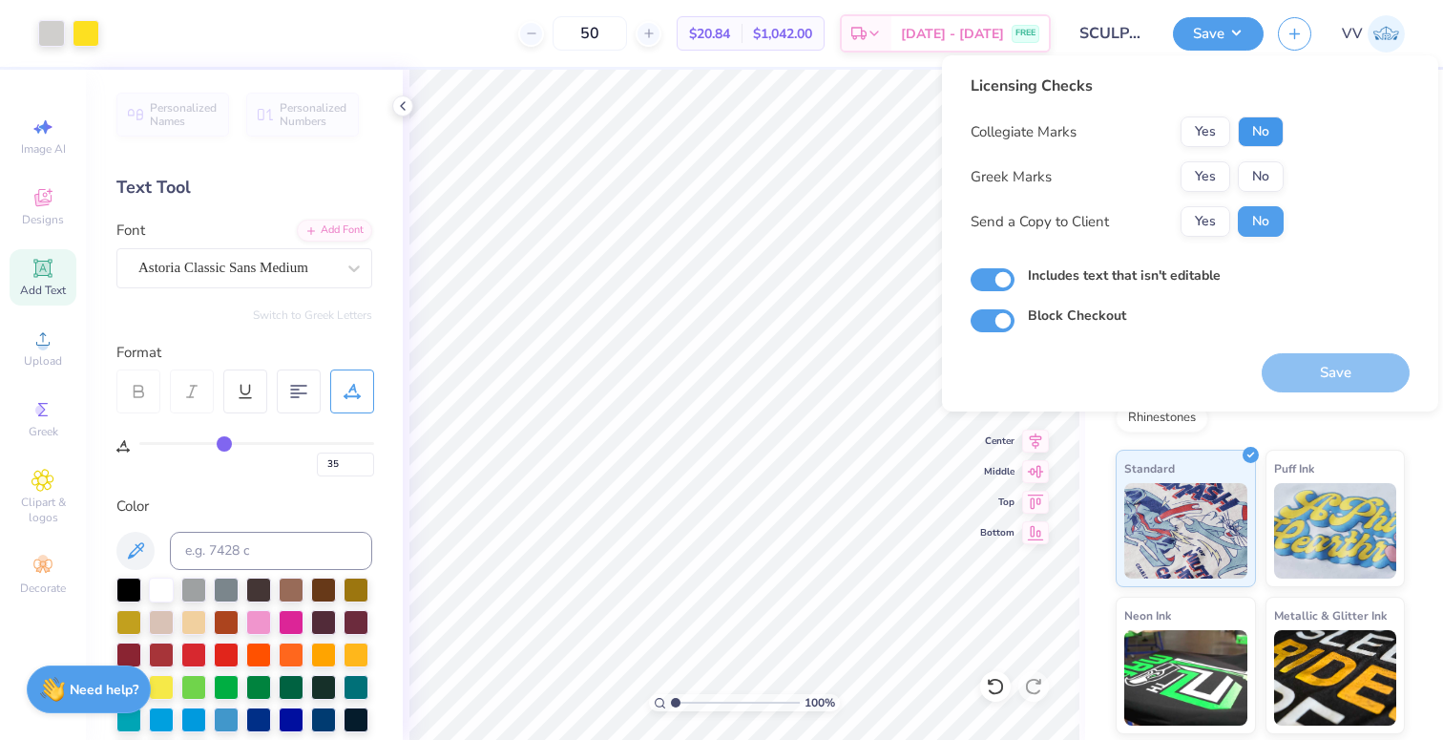
click at [1244, 128] on button "No" at bounding box center [1261, 131] width 46 height 31
drag, startPoint x: 1259, startPoint y: 174, endPoint x: 1333, endPoint y: 286, distance: 135.0
click at [1259, 173] on button "No" at bounding box center [1261, 176] width 46 height 31
drag, startPoint x: 1349, startPoint y: 370, endPoint x: 1347, endPoint y: 361, distance: 10.0
click at [1349, 370] on button "Save" at bounding box center [1336, 372] width 148 height 39
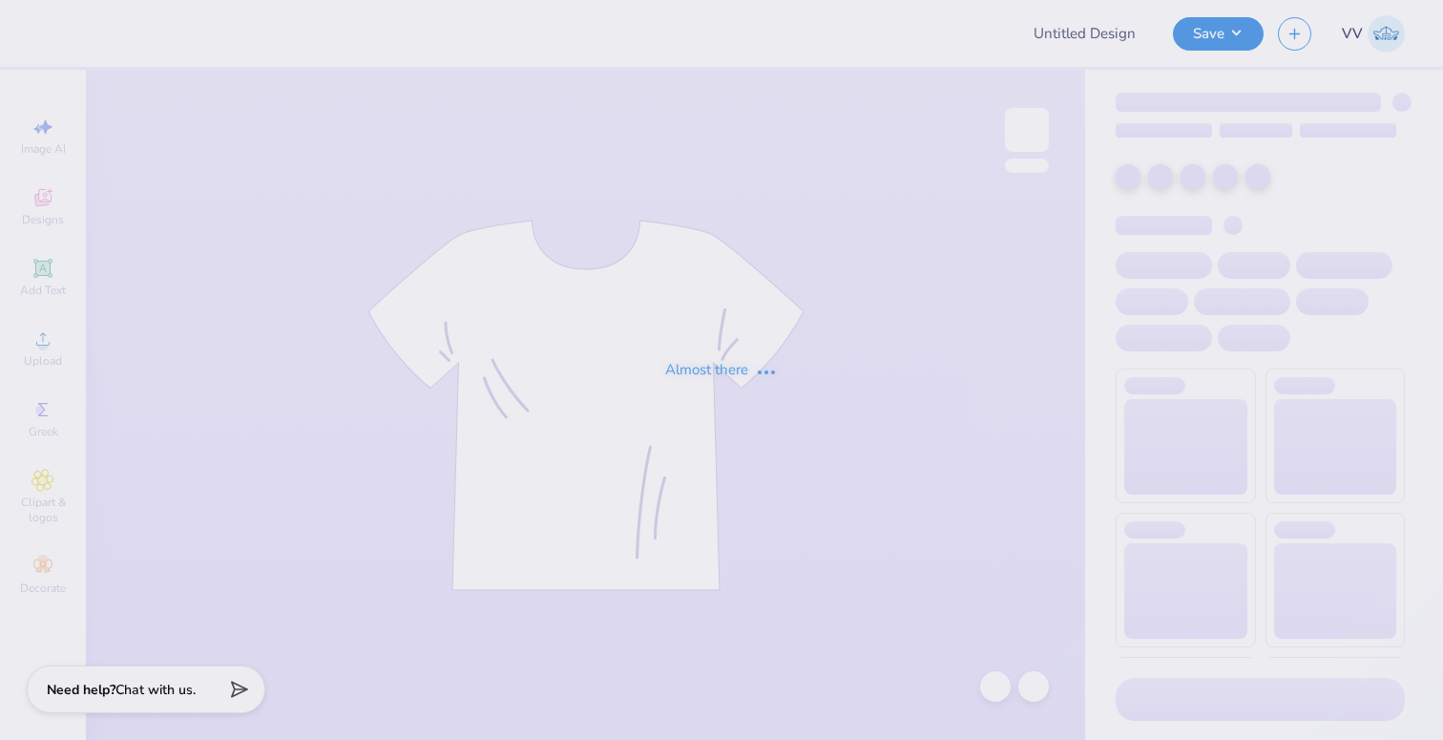
type input "[GEOGRAPHIC_DATA] : [PERSON_NAME]"
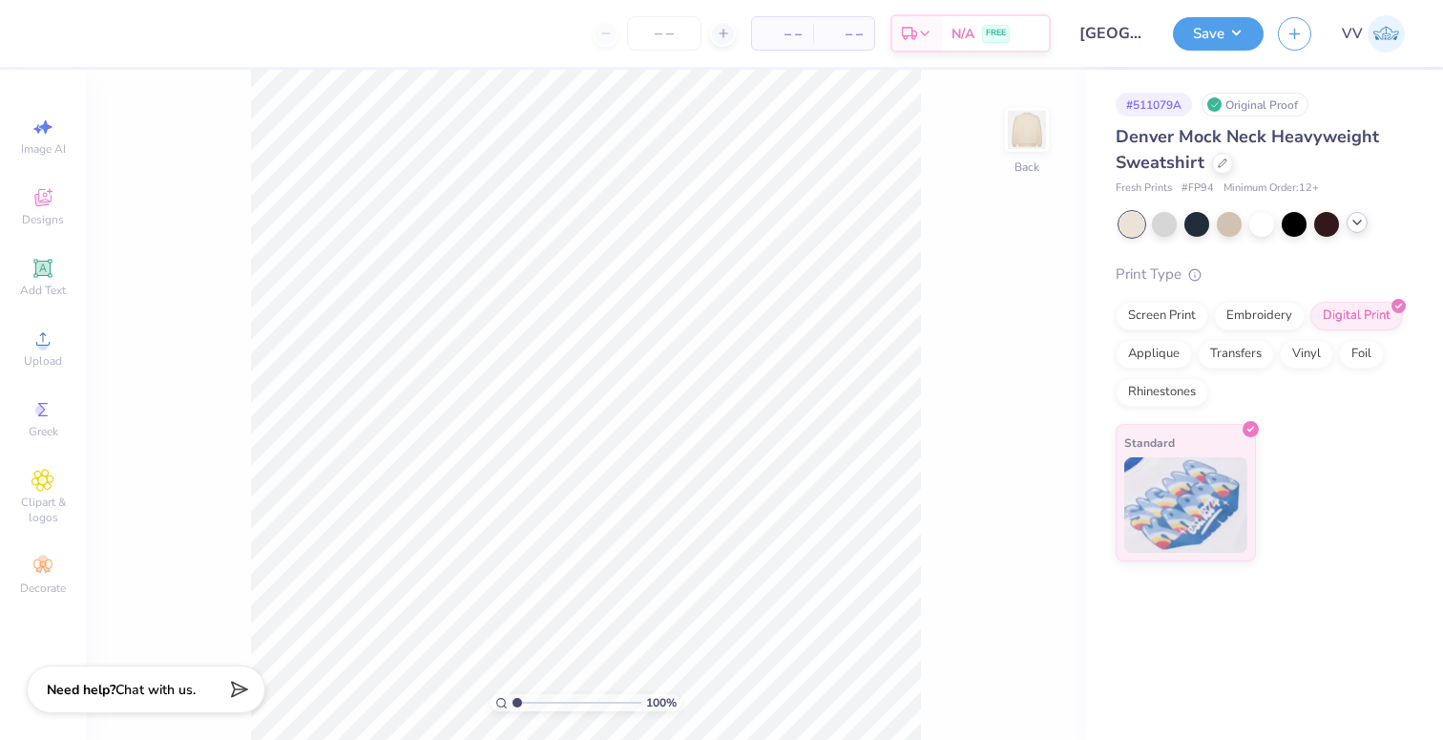
click at [1349, 223] on icon at bounding box center [1356, 222] width 15 height 15
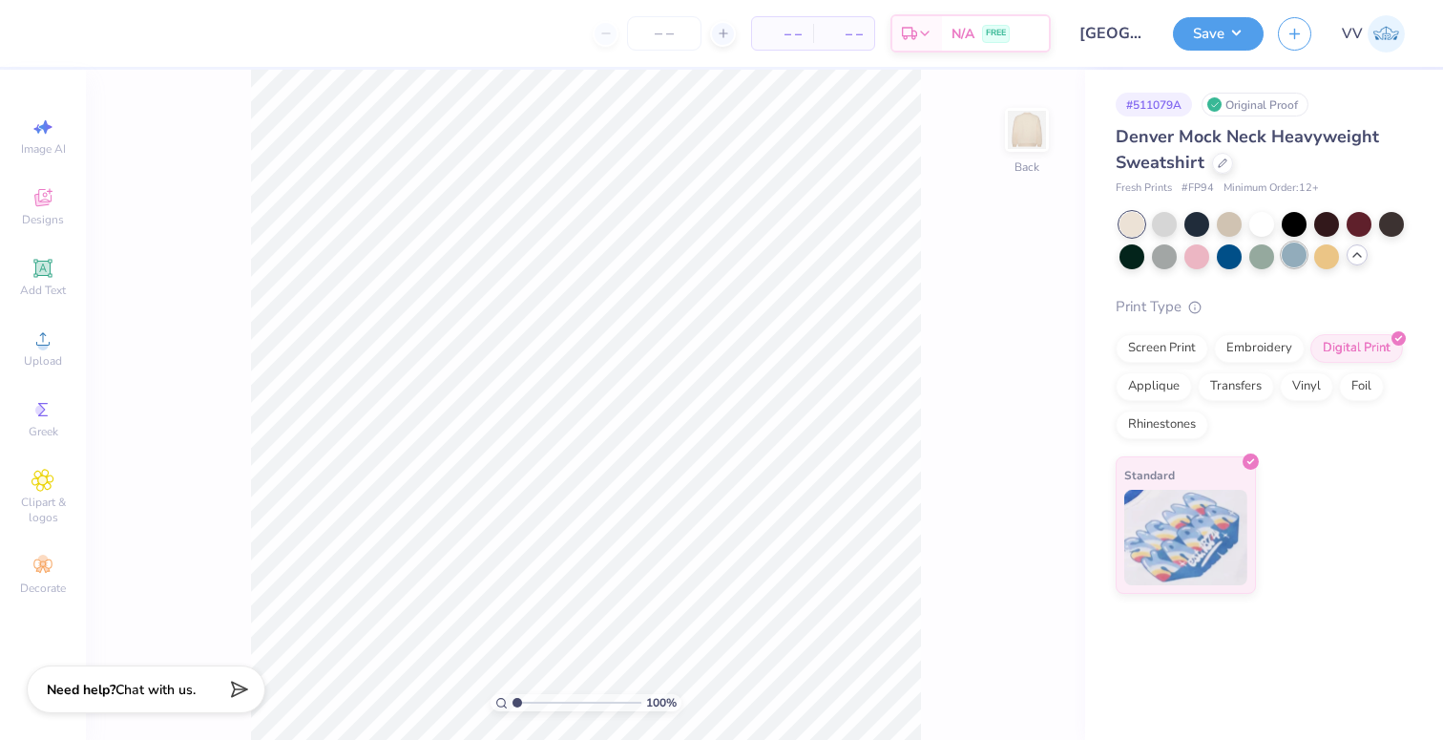
click at [1291, 252] on div at bounding box center [1294, 254] width 25 height 25
